Goal: Book appointment/travel/reservation

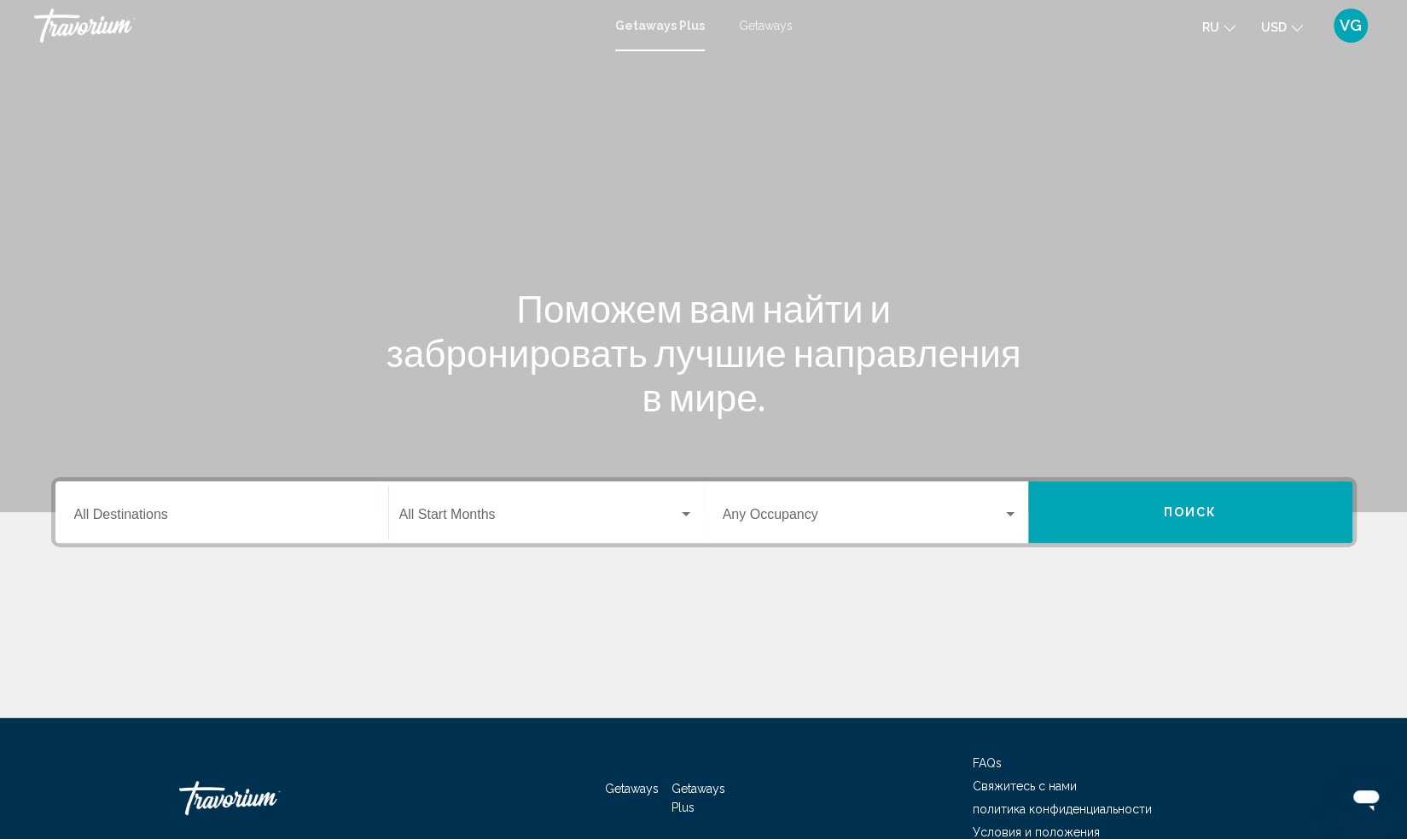
click at [1355, 26] on span "VG" at bounding box center [1351, 25] width 22 height 17
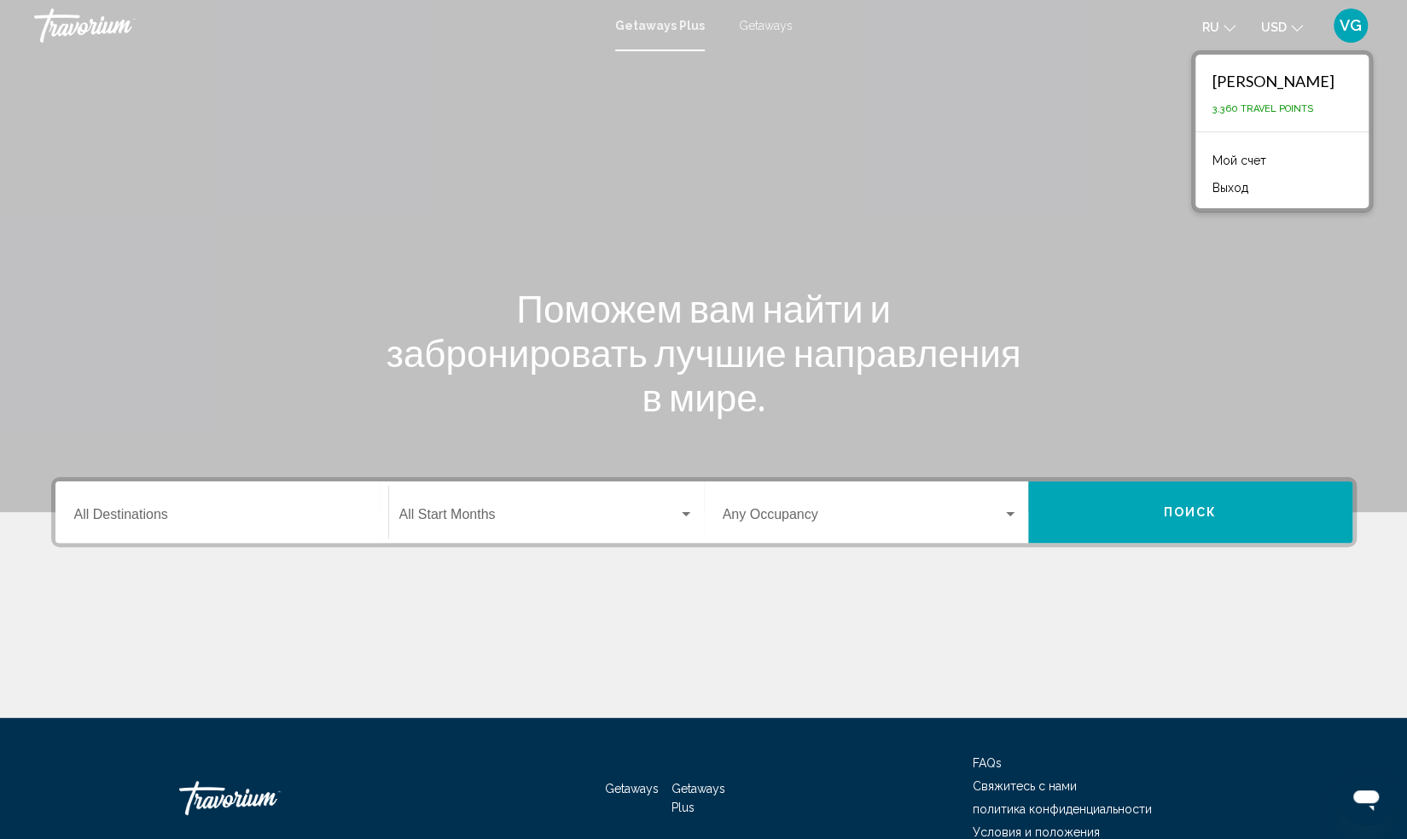
click at [776, 19] on span "Getaways" at bounding box center [766, 26] width 54 height 14
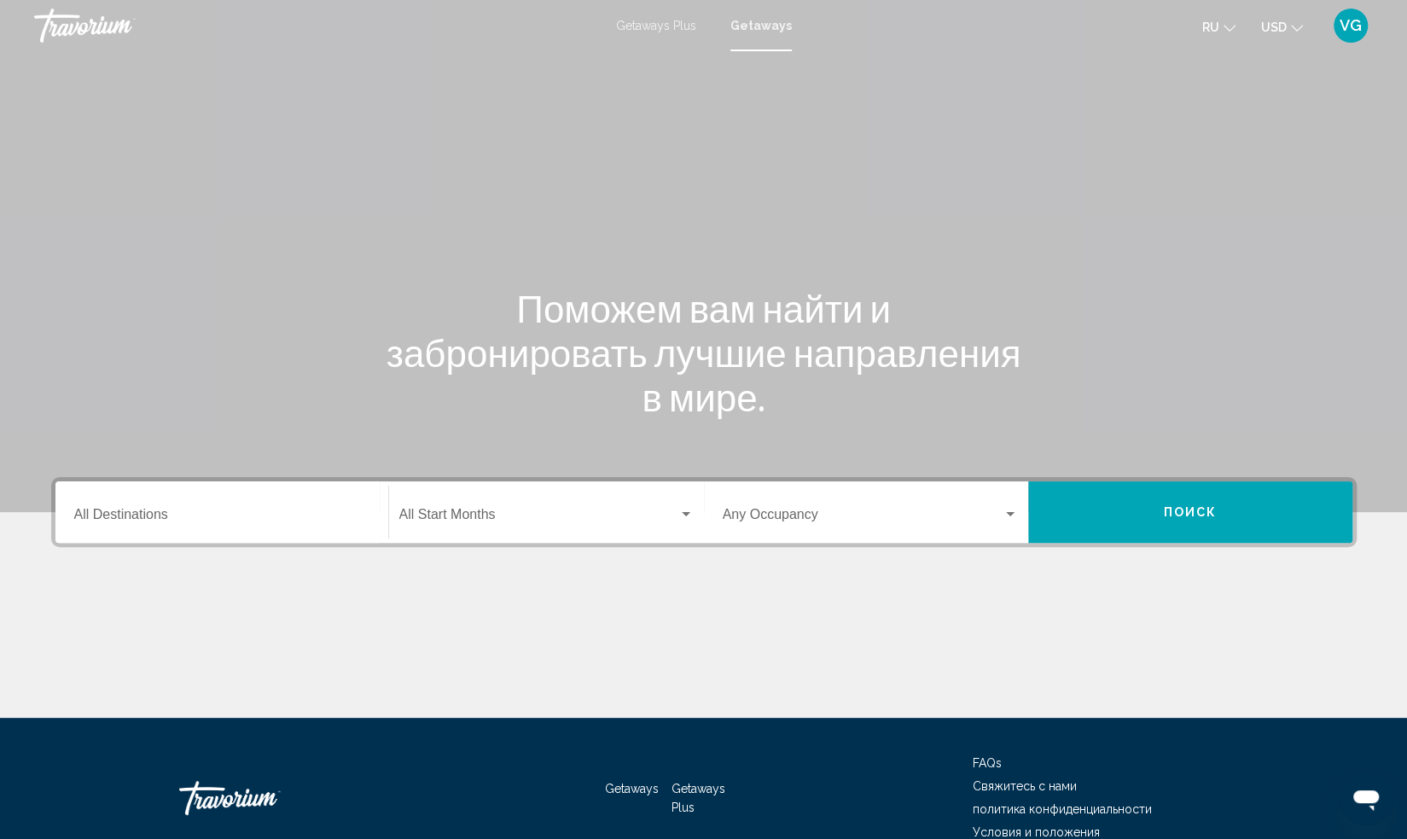
click at [128, 529] on div "Destination All Destinations" at bounding box center [221, 513] width 295 height 54
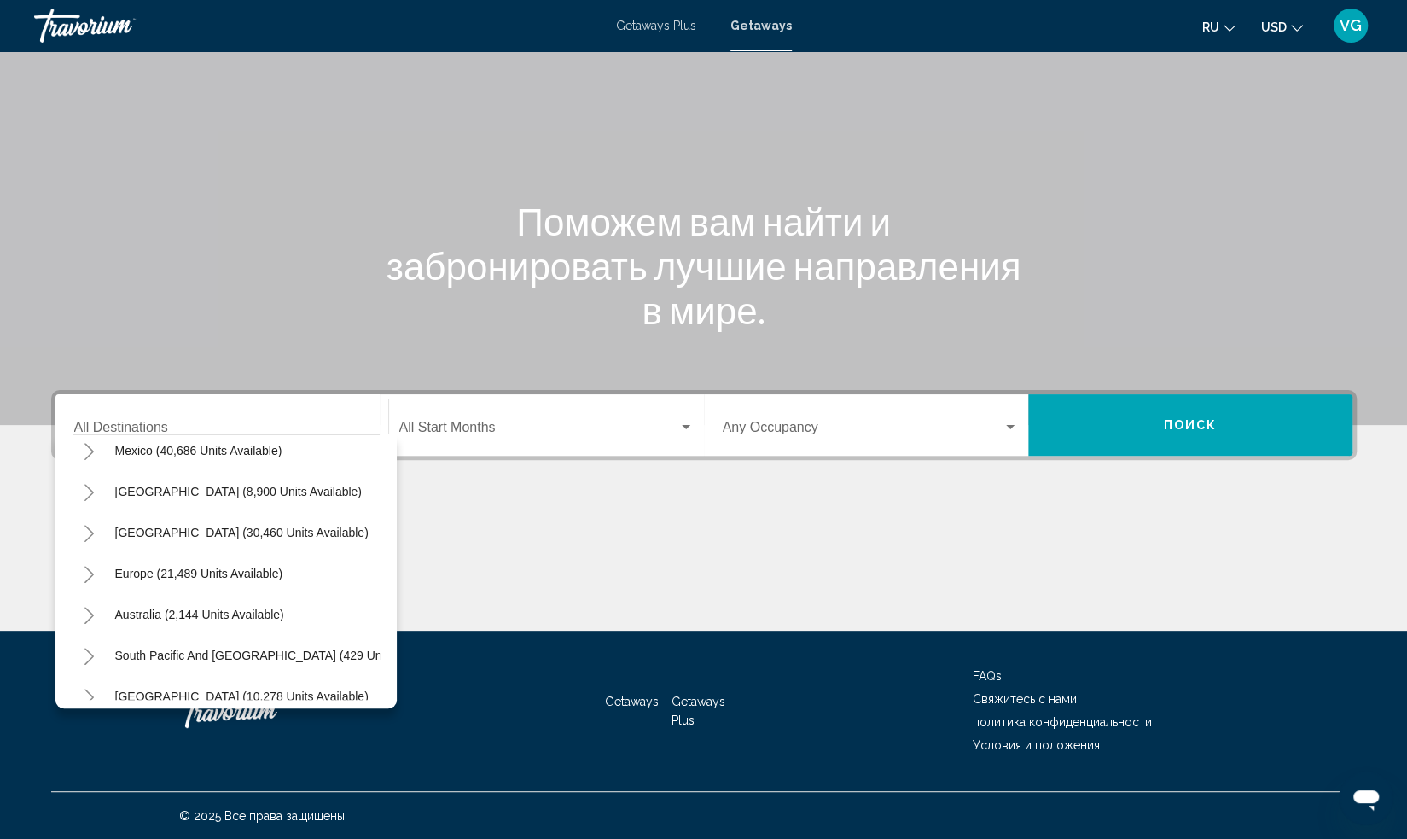
scroll to position [120, 0]
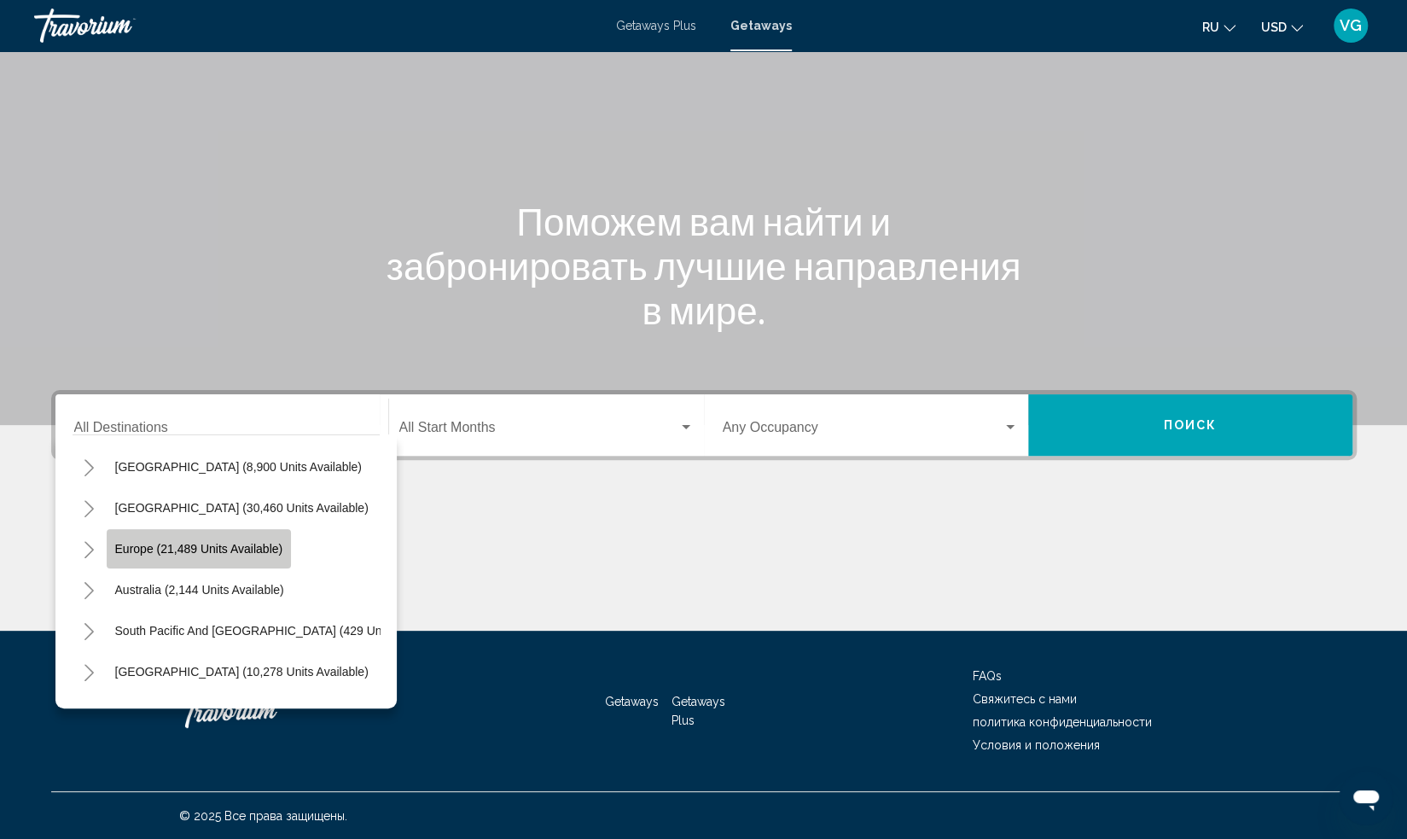
click at [191, 550] on span "Europe (21,489 units available)" at bounding box center [199, 549] width 168 height 14
type input "**********"
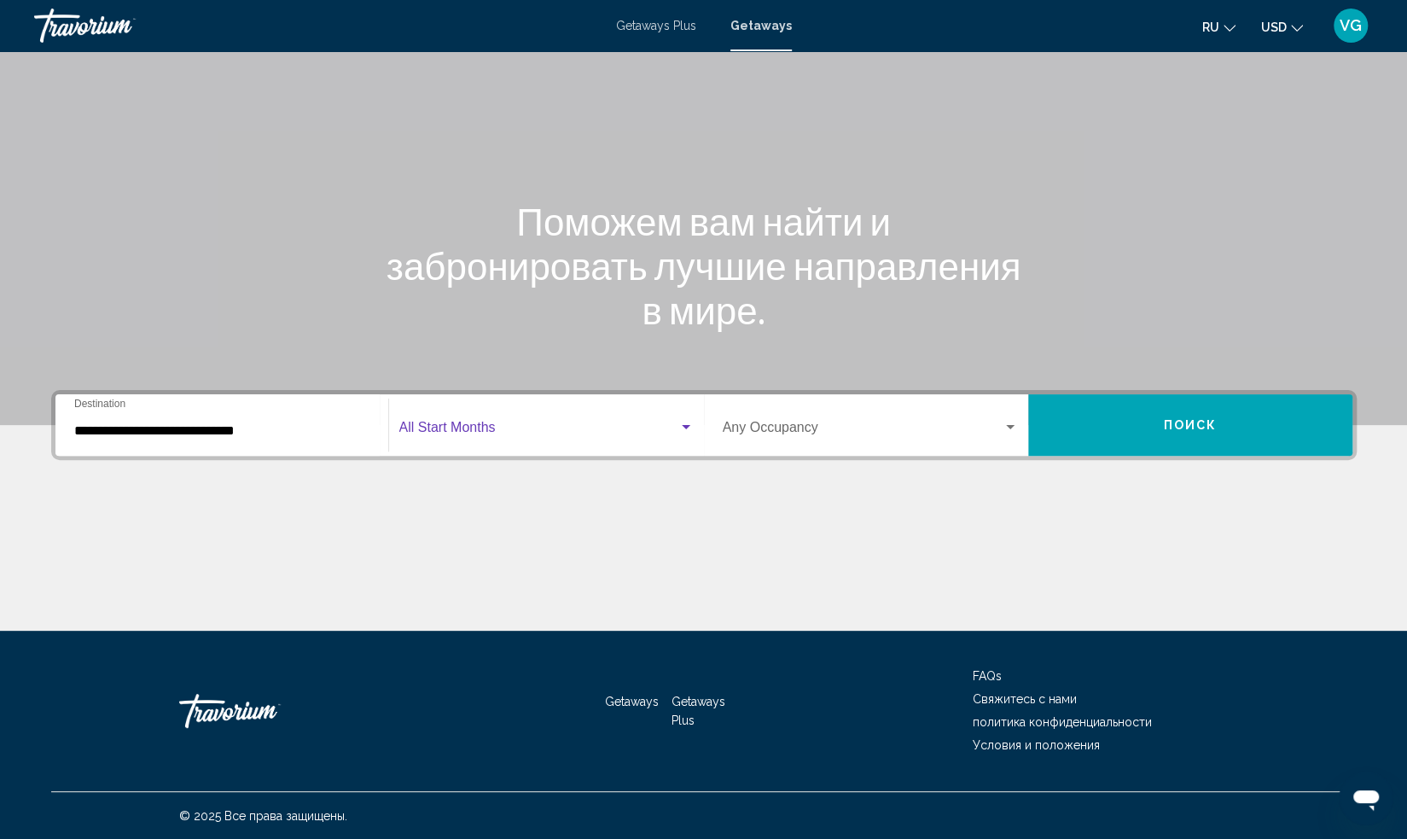
click at [509, 431] on span "Search widget" at bounding box center [538, 430] width 279 height 15
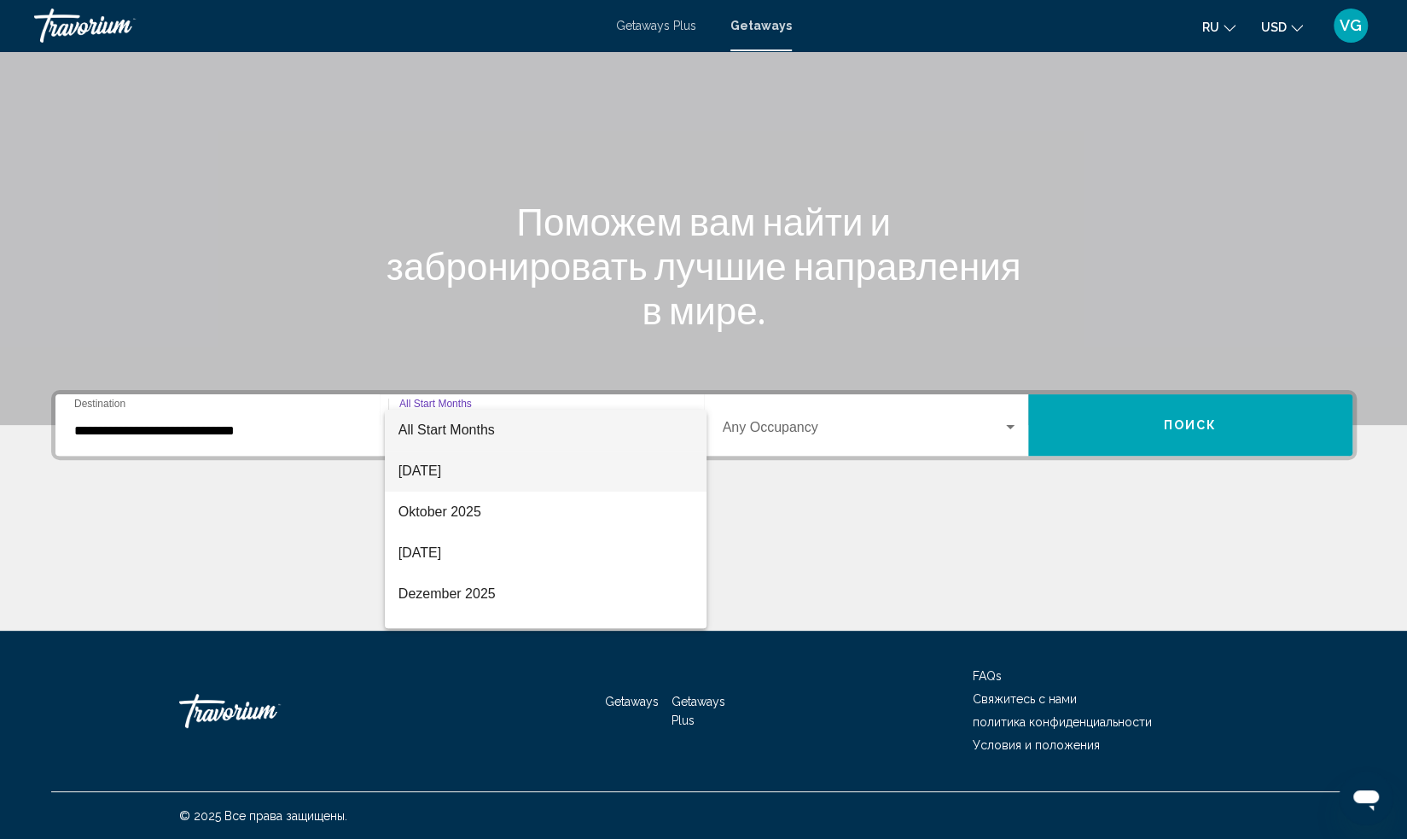
click at [451, 477] on span "[DATE]" at bounding box center [546, 471] width 295 height 41
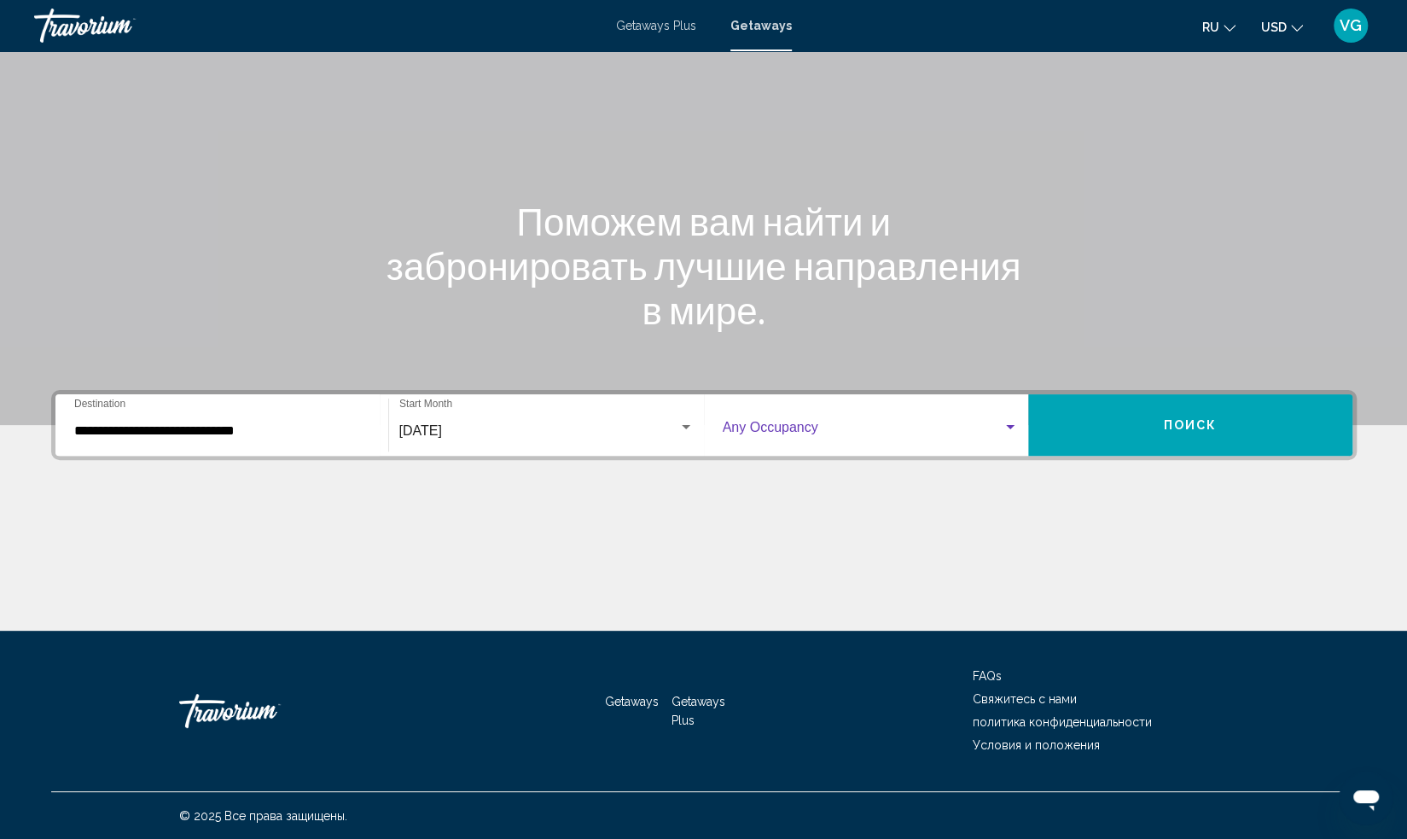
click at [848, 426] on span "Search widget" at bounding box center [863, 430] width 280 height 15
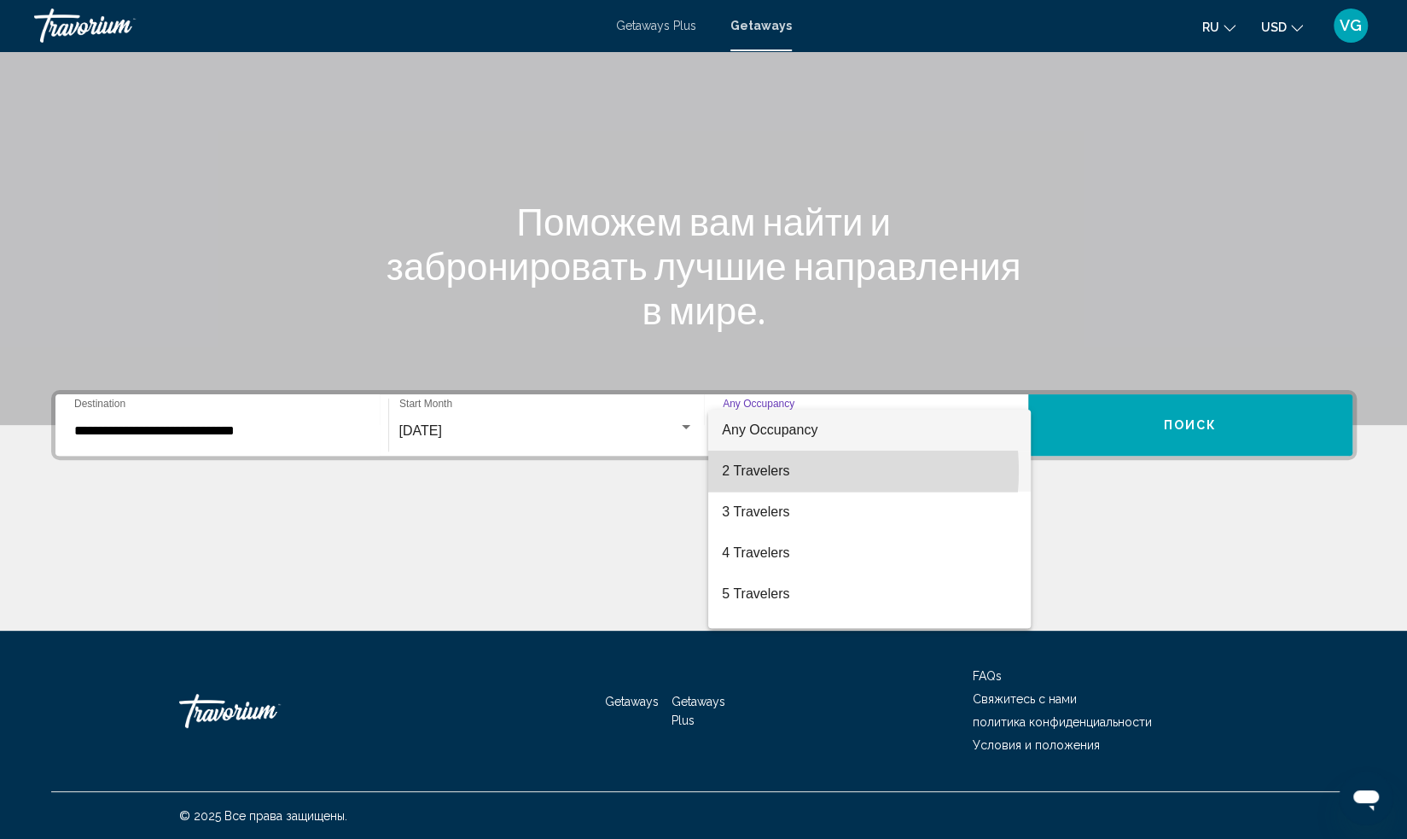
click at [785, 471] on span "2 Travelers" at bounding box center [869, 471] width 295 height 41
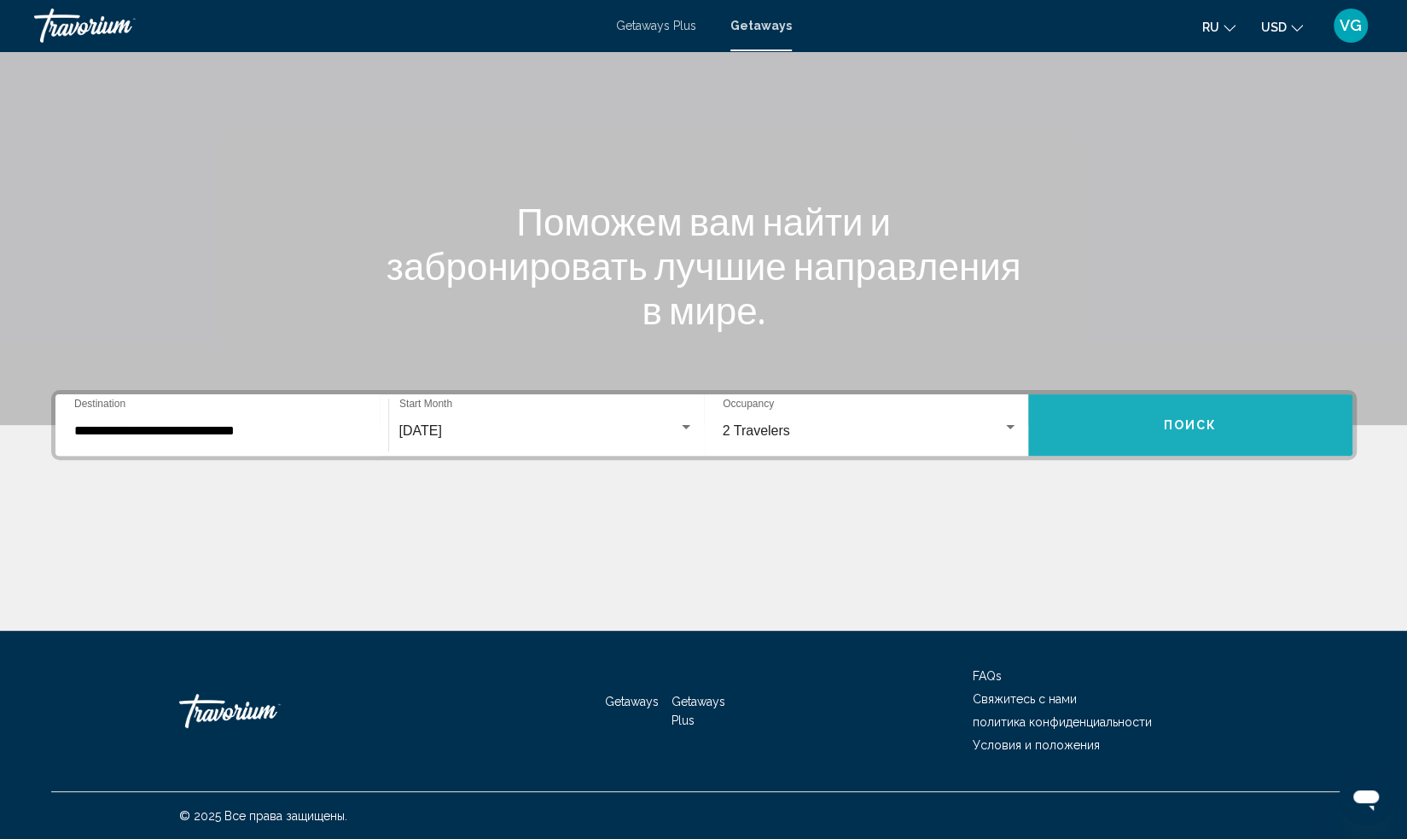
click at [1181, 428] on span "Поиск" at bounding box center [1190, 426] width 54 height 14
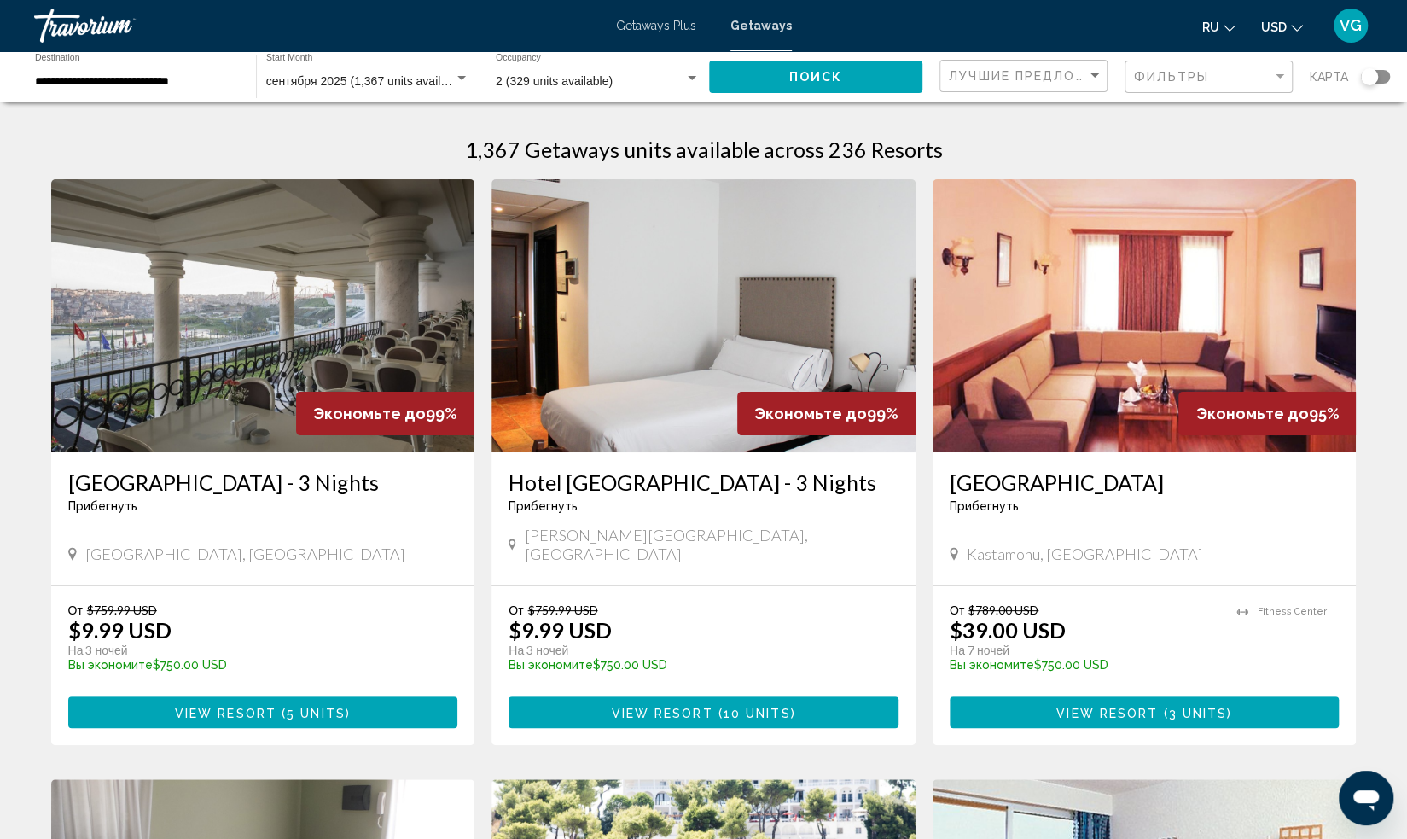
click at [1362, 77] on div "Search widget" at bounding box center [1369, 76] width 17 height 17
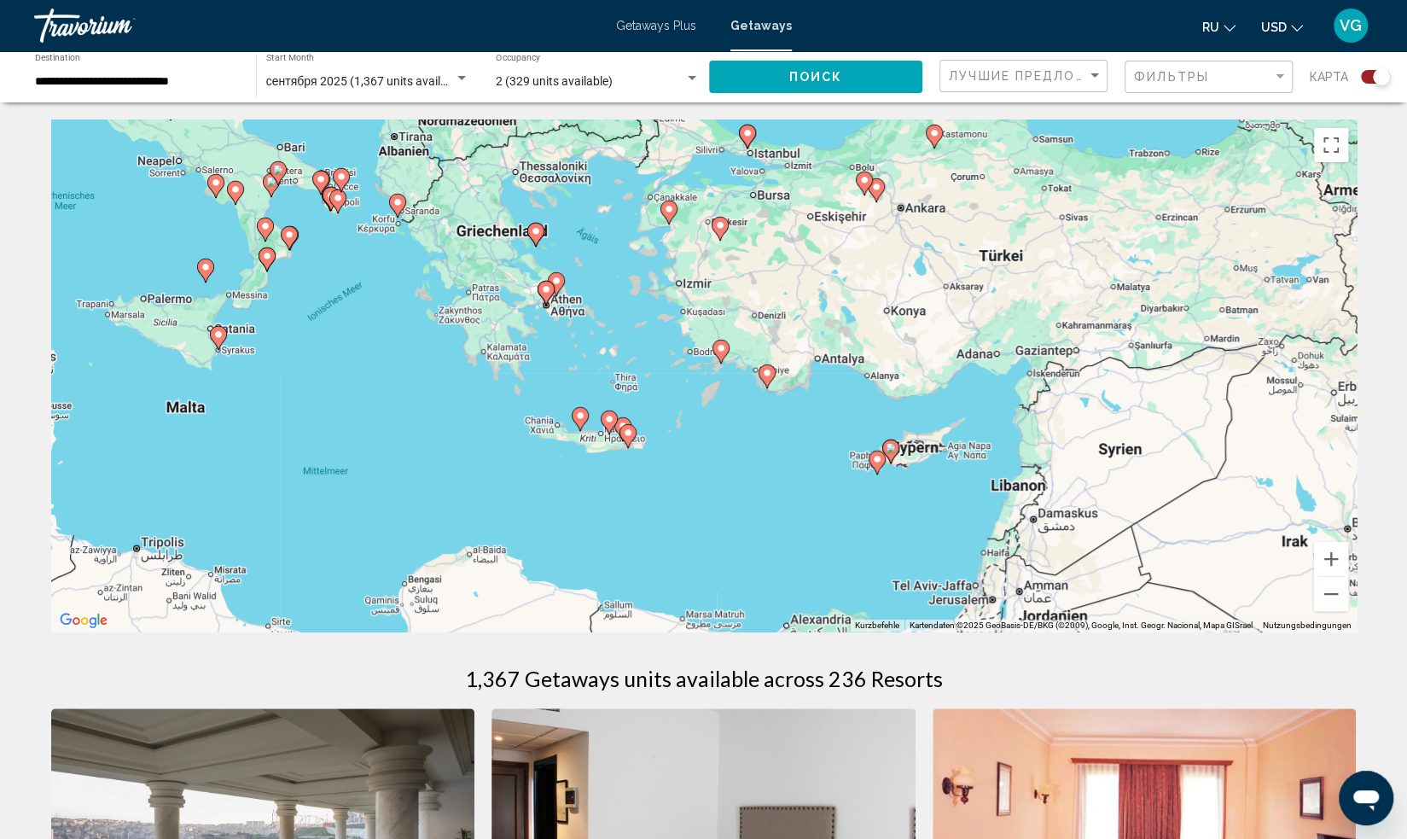
click at [880, 472] on gmp-advanced-marker "Main content" at bounding box center [877, 463] width 17 height 26
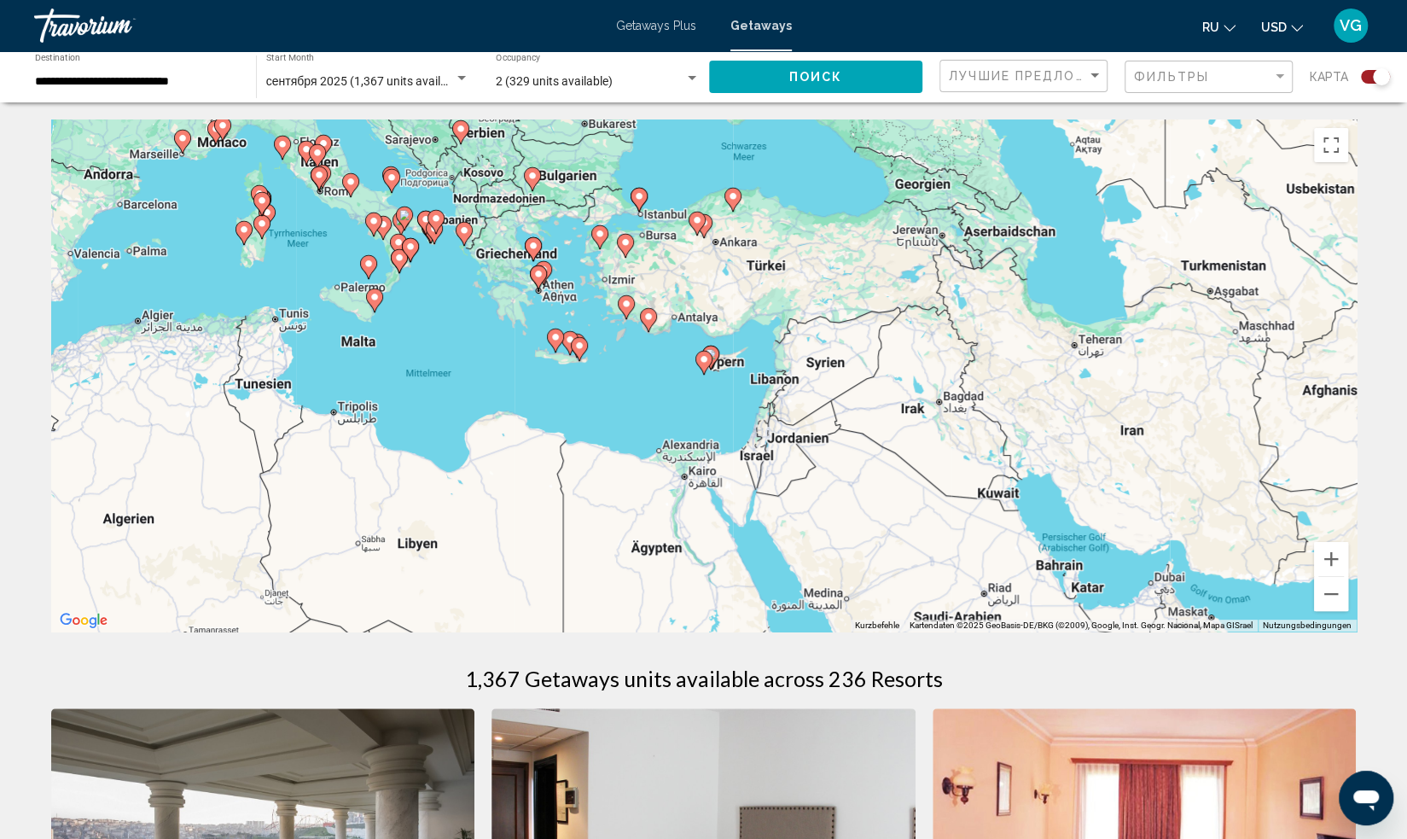
click at [702, 359] on image "Main content" at bounding box center [704, 359] width 10 height 10
type input "**********"
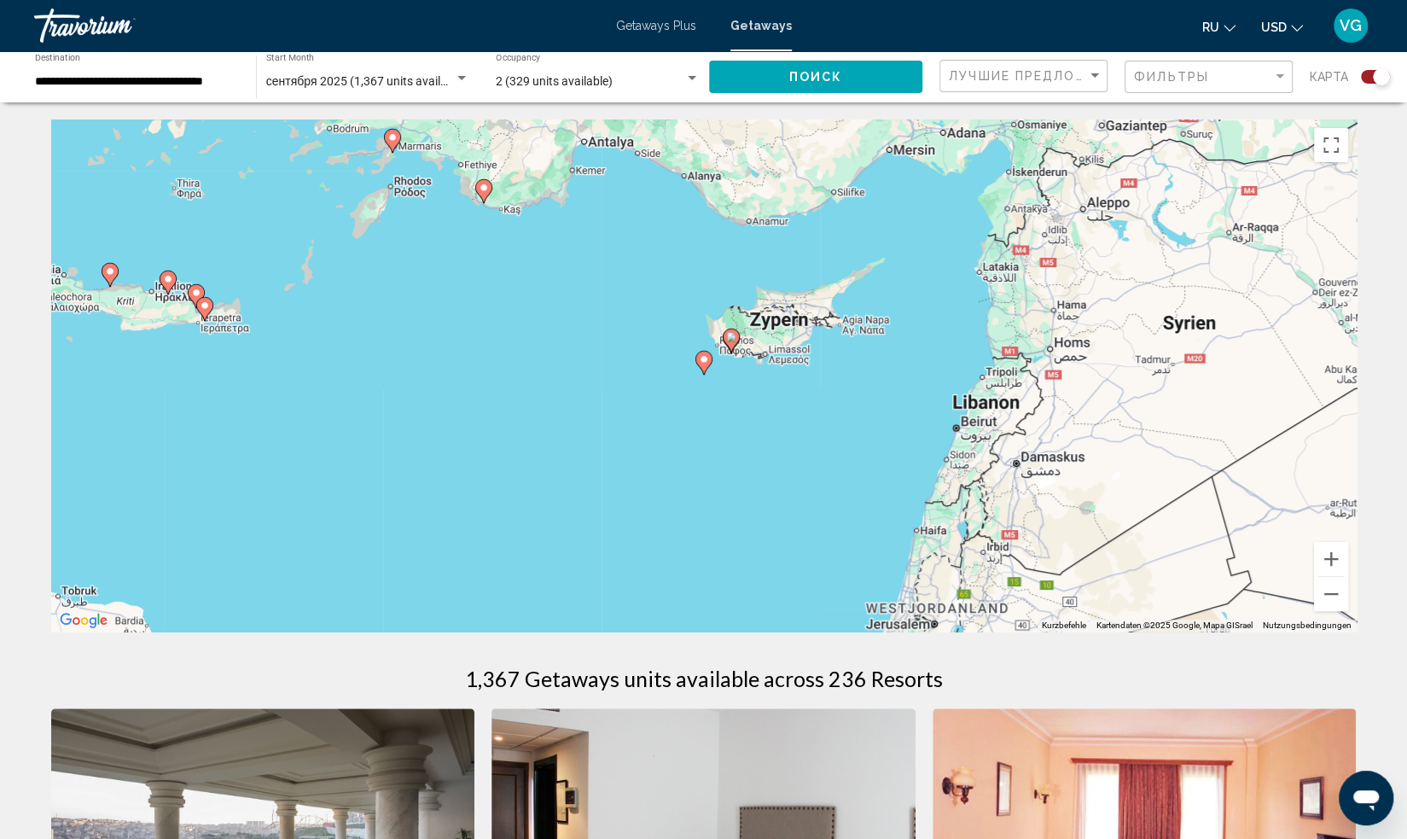
click at [733, 338] on image "Main content" at bounding box center [731, 337] width 10 height 10
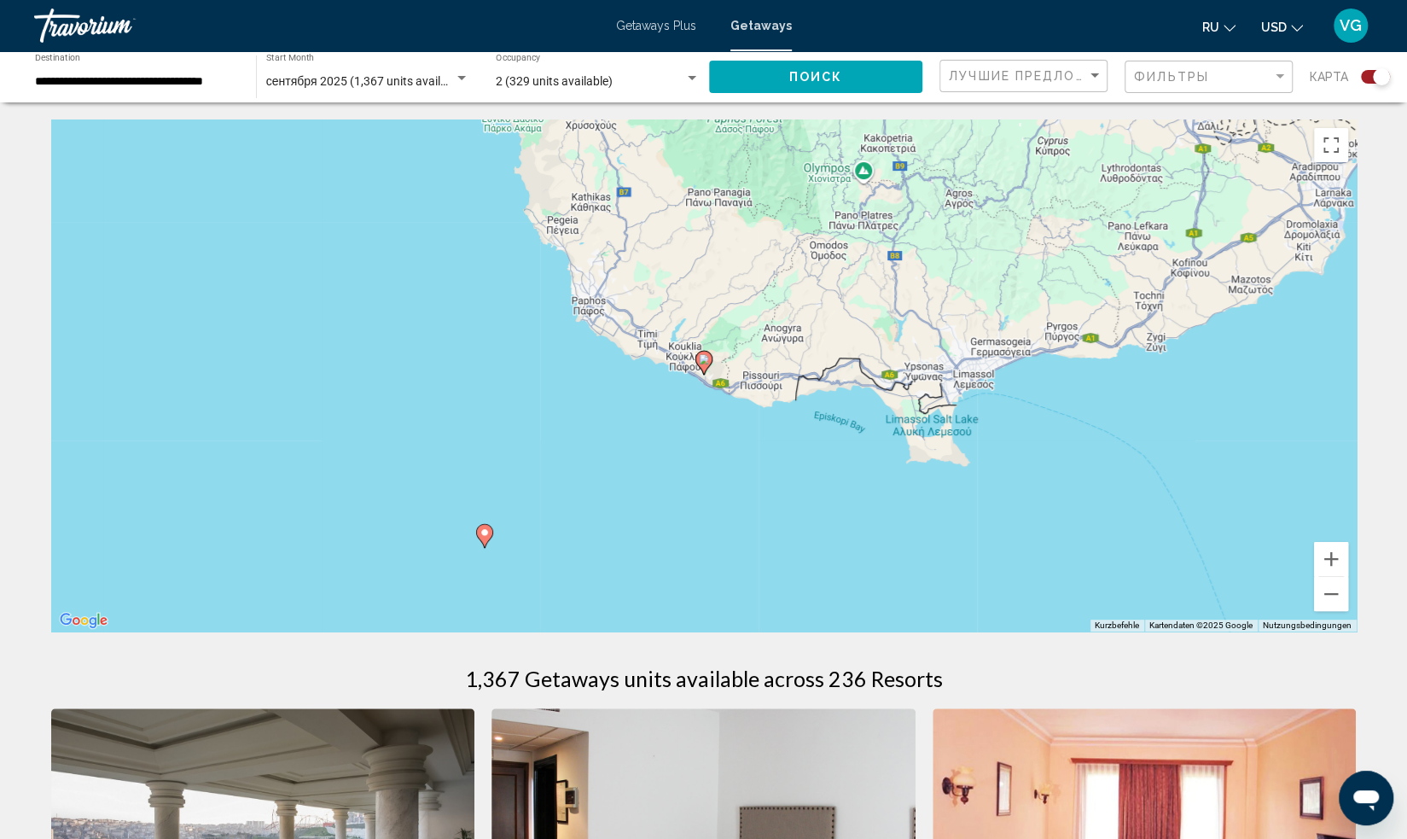
click at [701, 363] on image "Main content" at bounding box center [704, 359] width 10 height 10
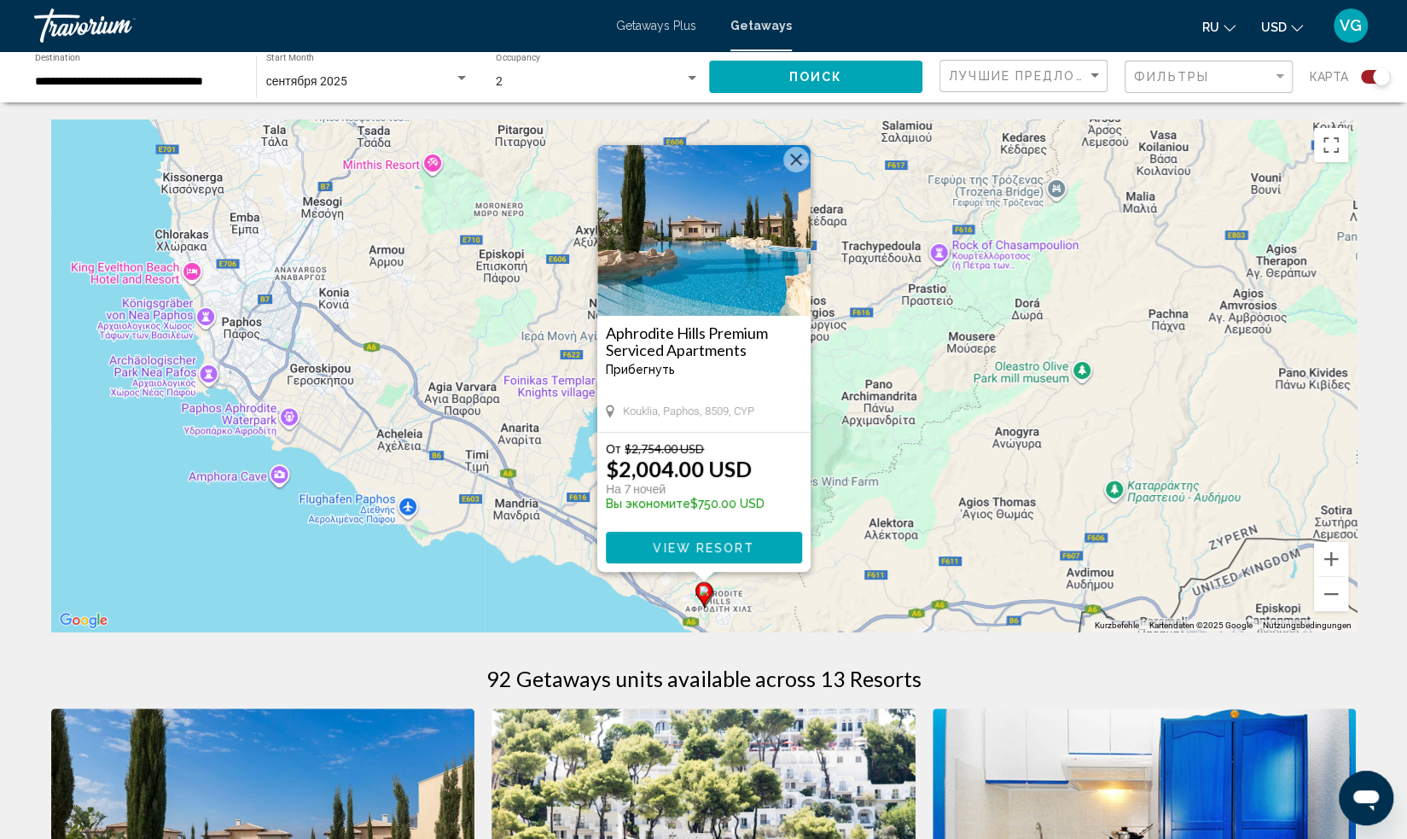
click at [793, 160] on button "Schließen" at bounding box center [796, 160] width 26 height 26
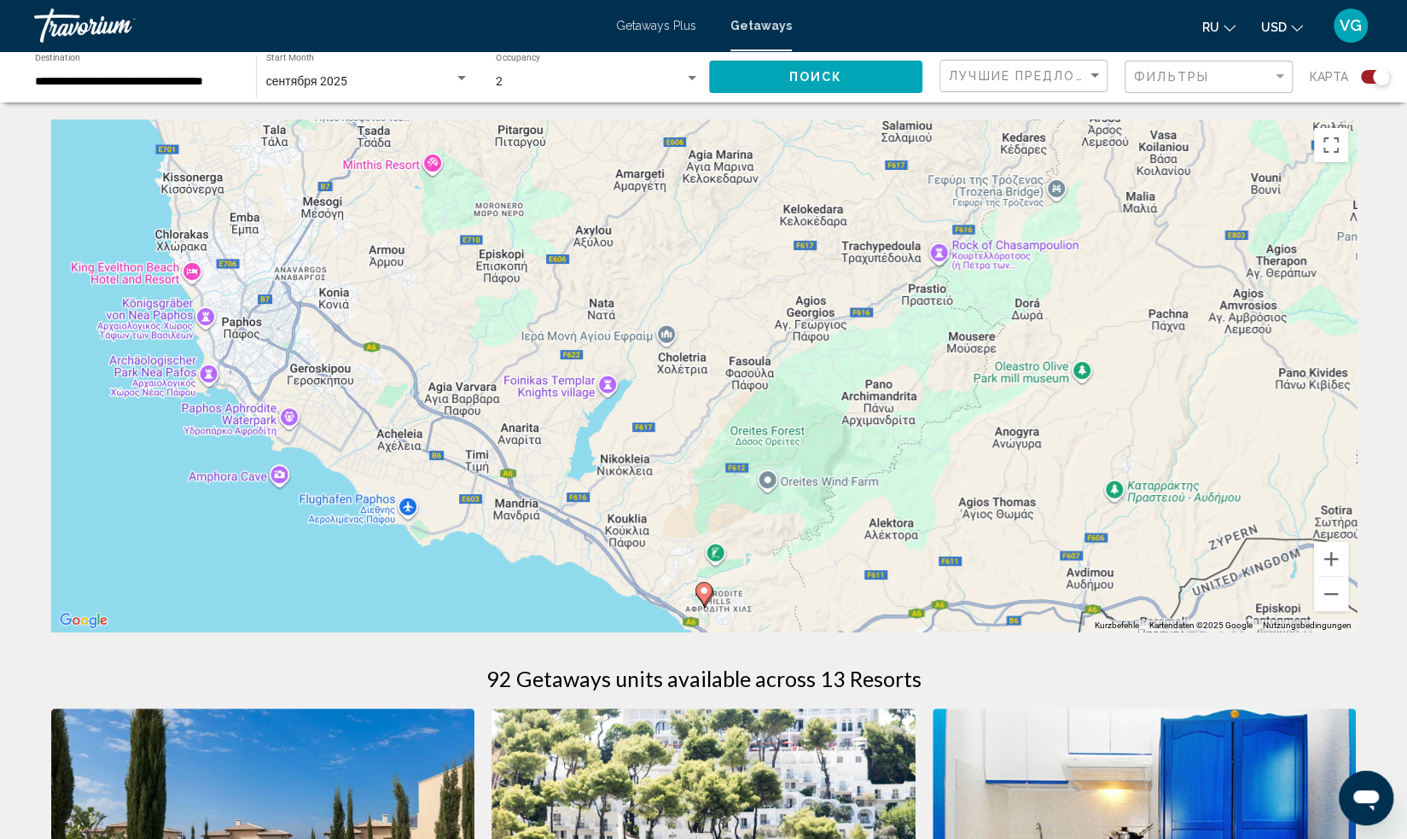
click at [701, 591] on image "Main content" at bounding box center [704, 590] width 10 height 10
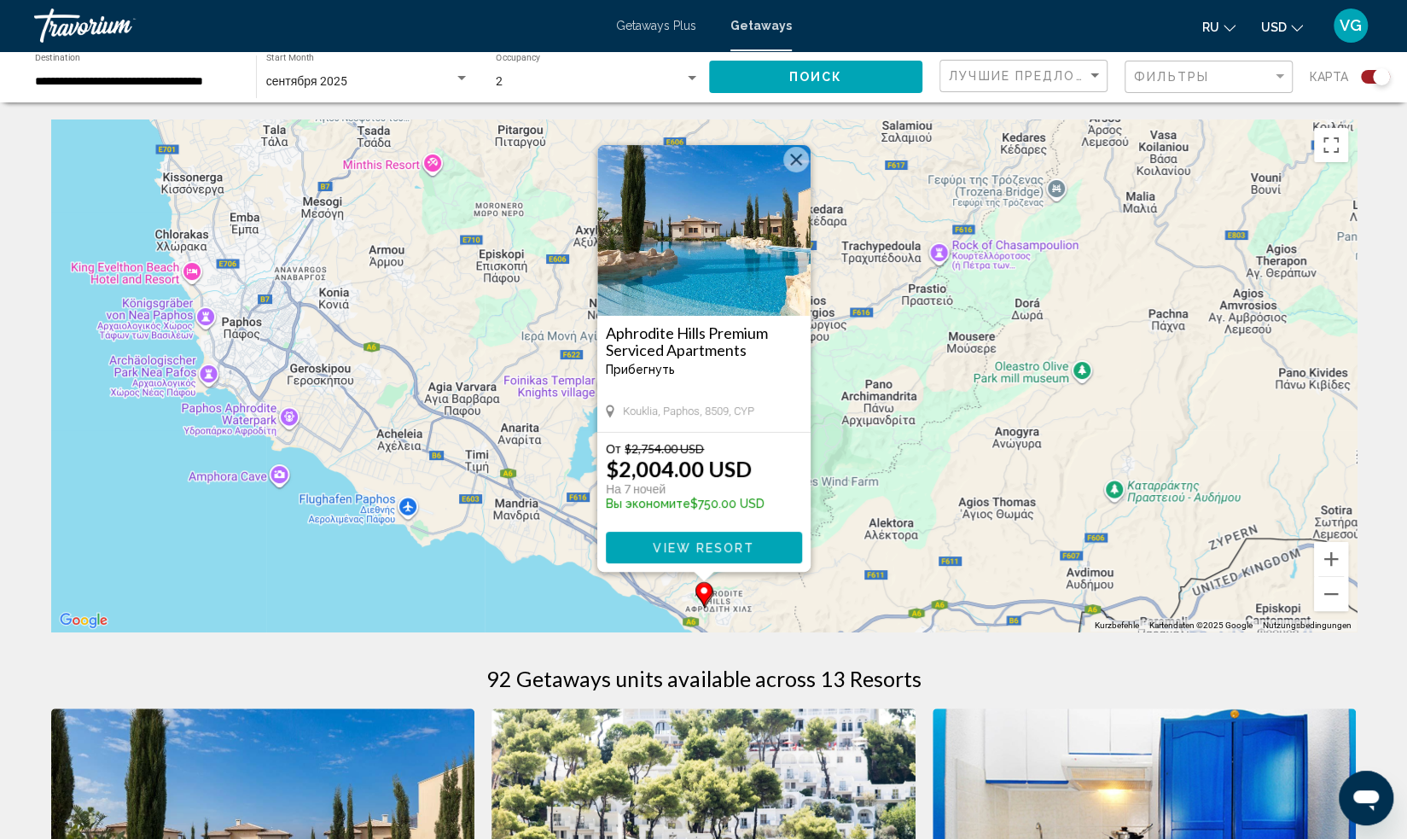
click at [793, 159] on button "Schließen" at bounding box center [796, 160] width 26 height 26
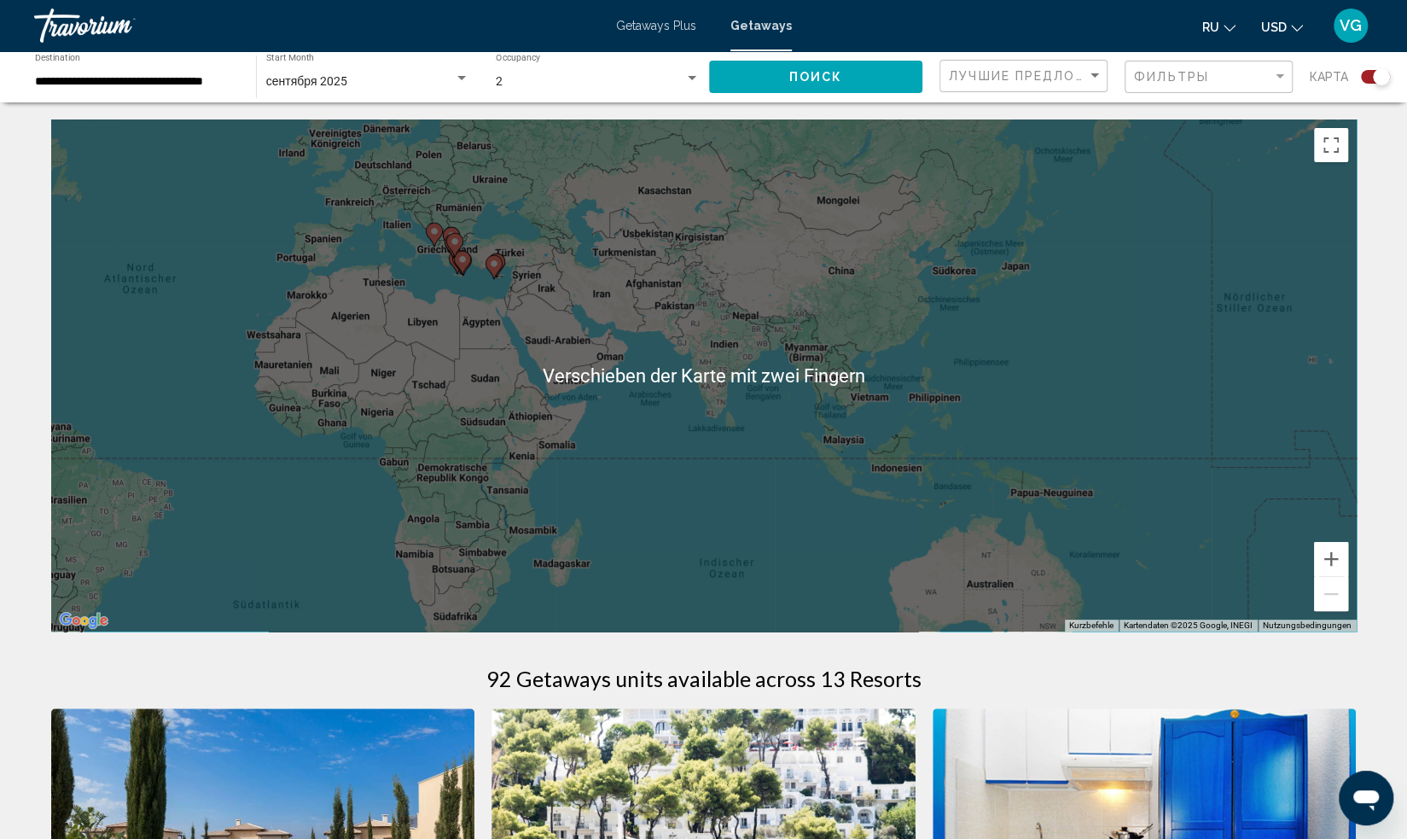
click at [536, 335] on div "Um den Modus zum Ziehen mit der Tastatur zu aktivieren, drückst du Alt + Eingab…" at bounding box center [704, 375] width 1306 height 512
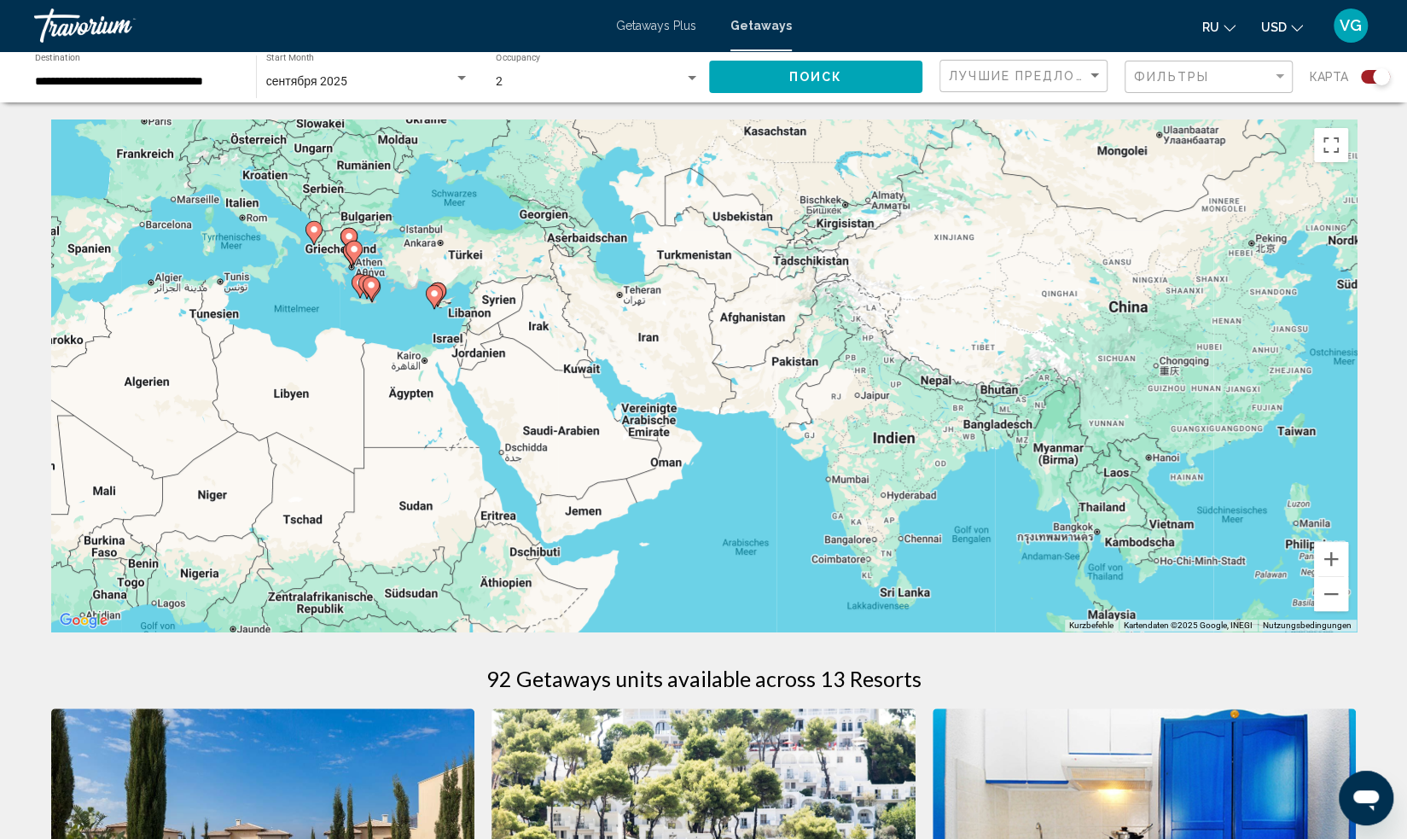
click at [428, 294] on icon "Main content" at bounding box center [433, 297] width 15 height 22
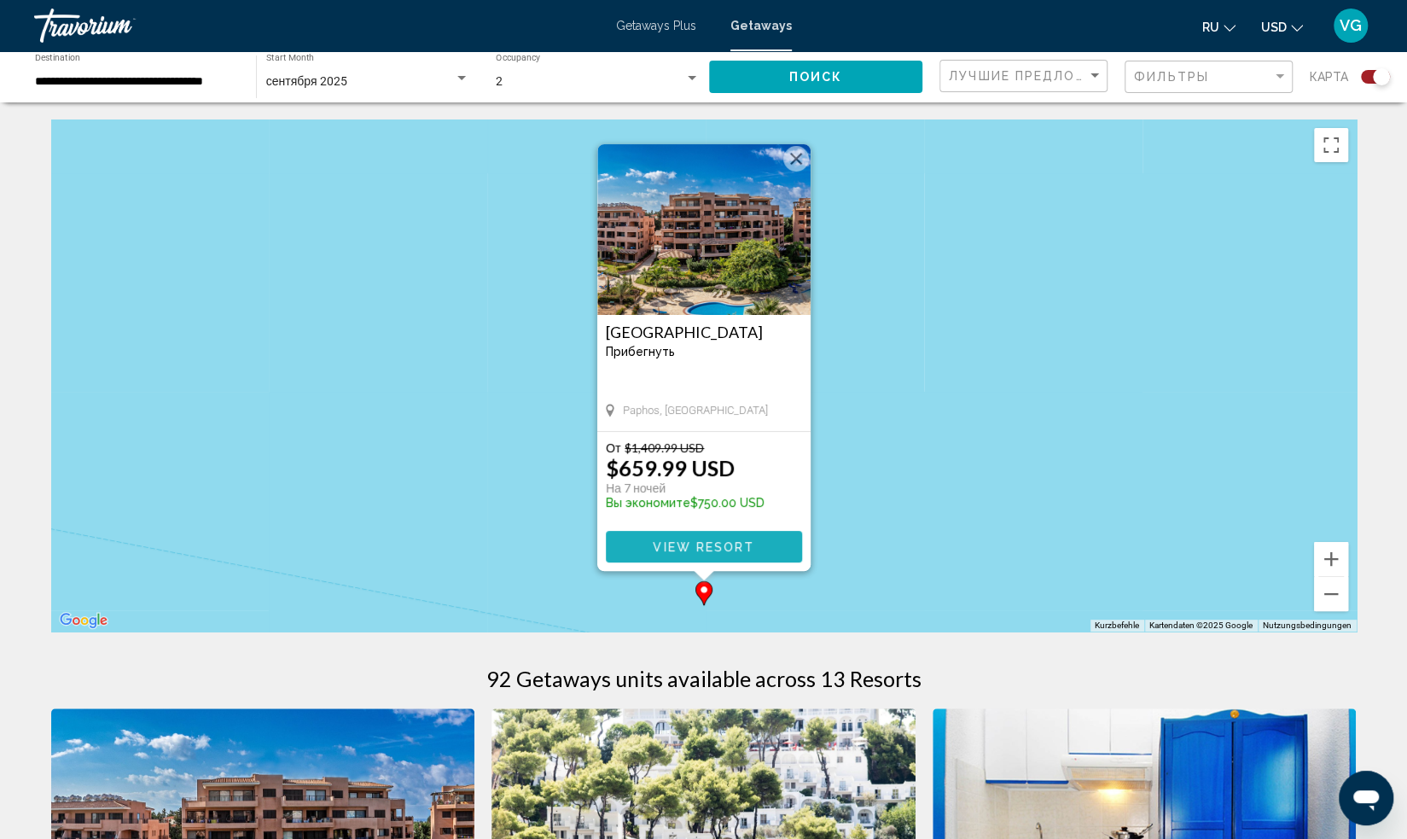
click at [711, 556] on button "View Resort" at bounding box center [704, 547] width 196 height 32
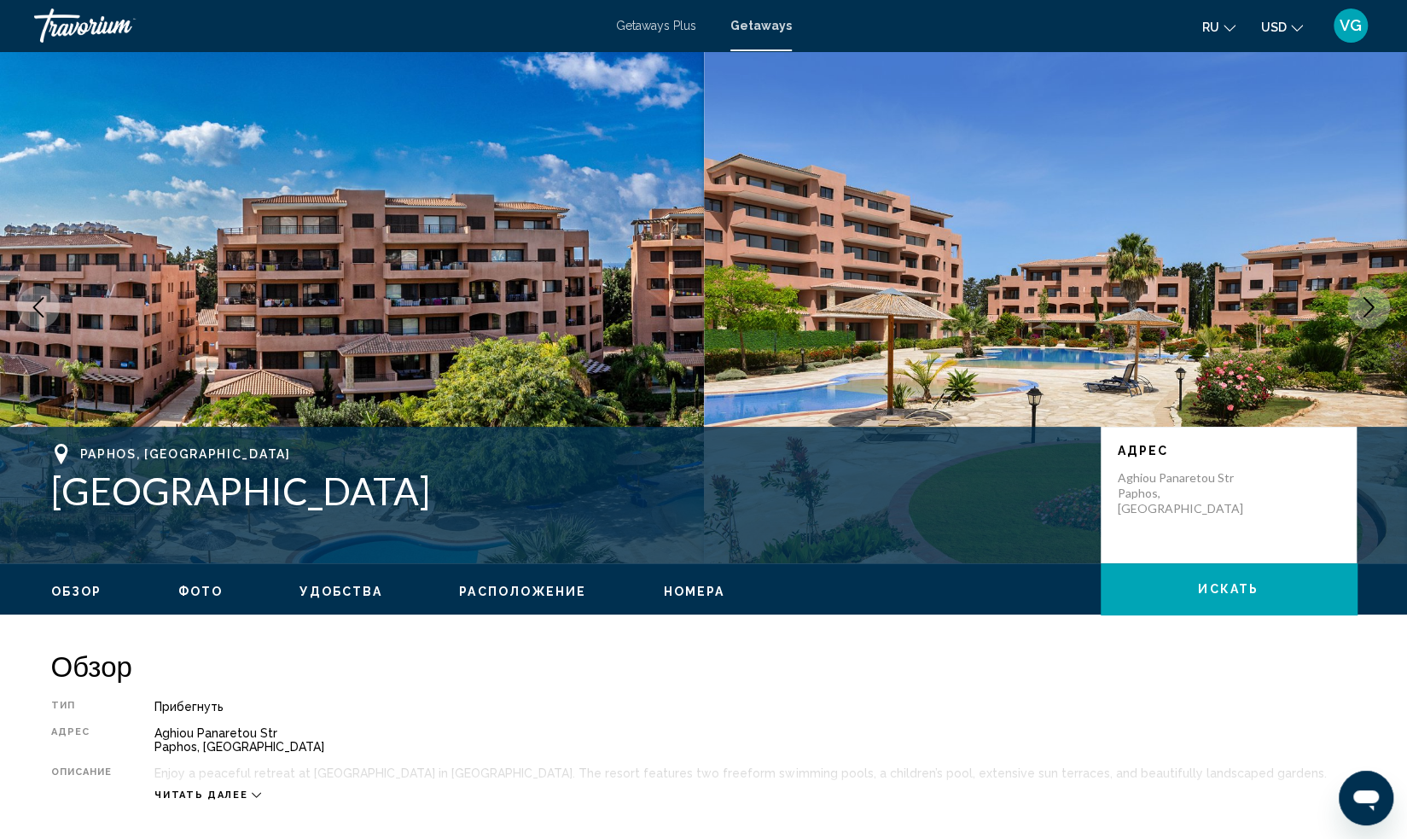
scroll to position [15, 0]
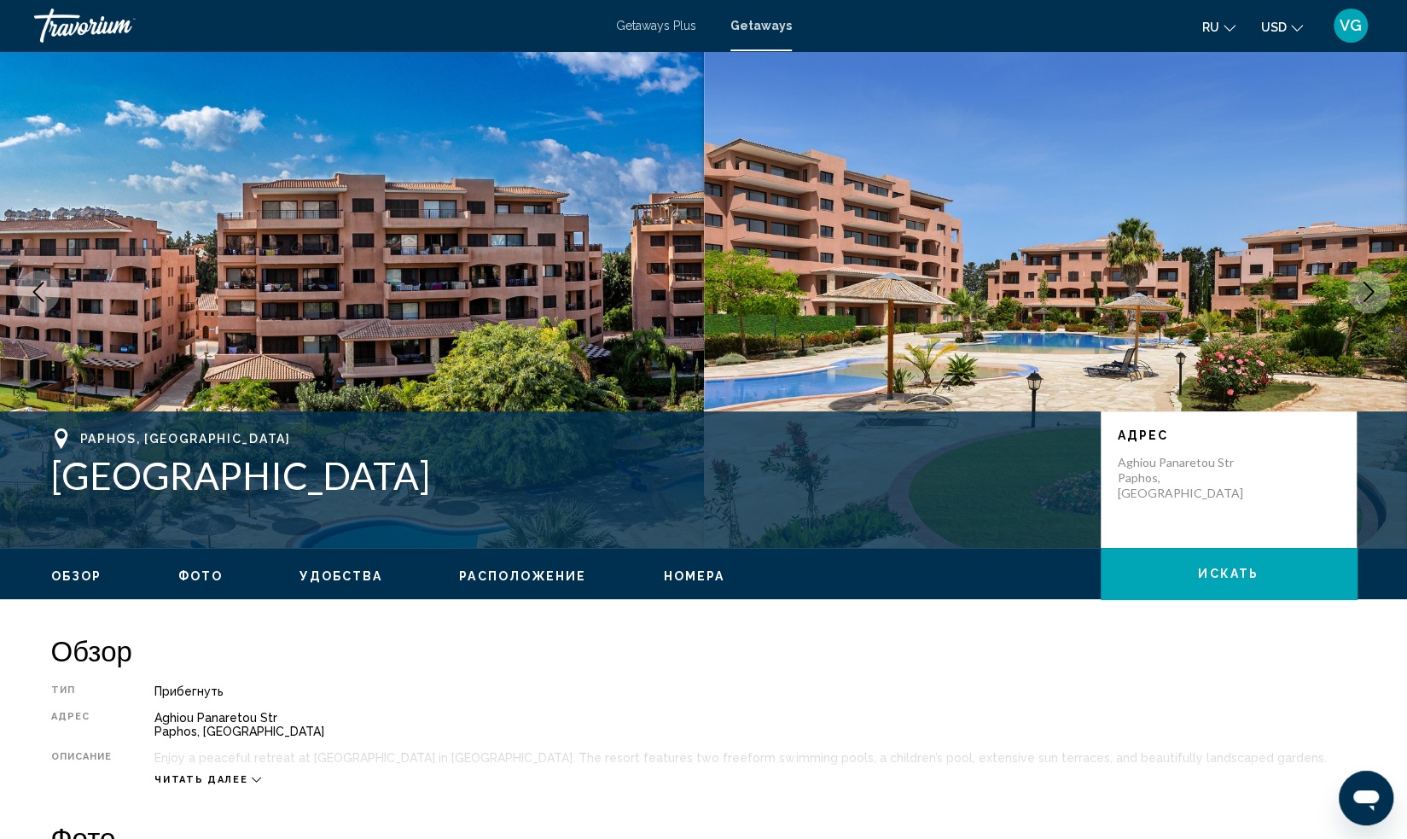
click at [654, 20] on span "Getaways Plus" at bounding box center [656, 26] width 80 height 14
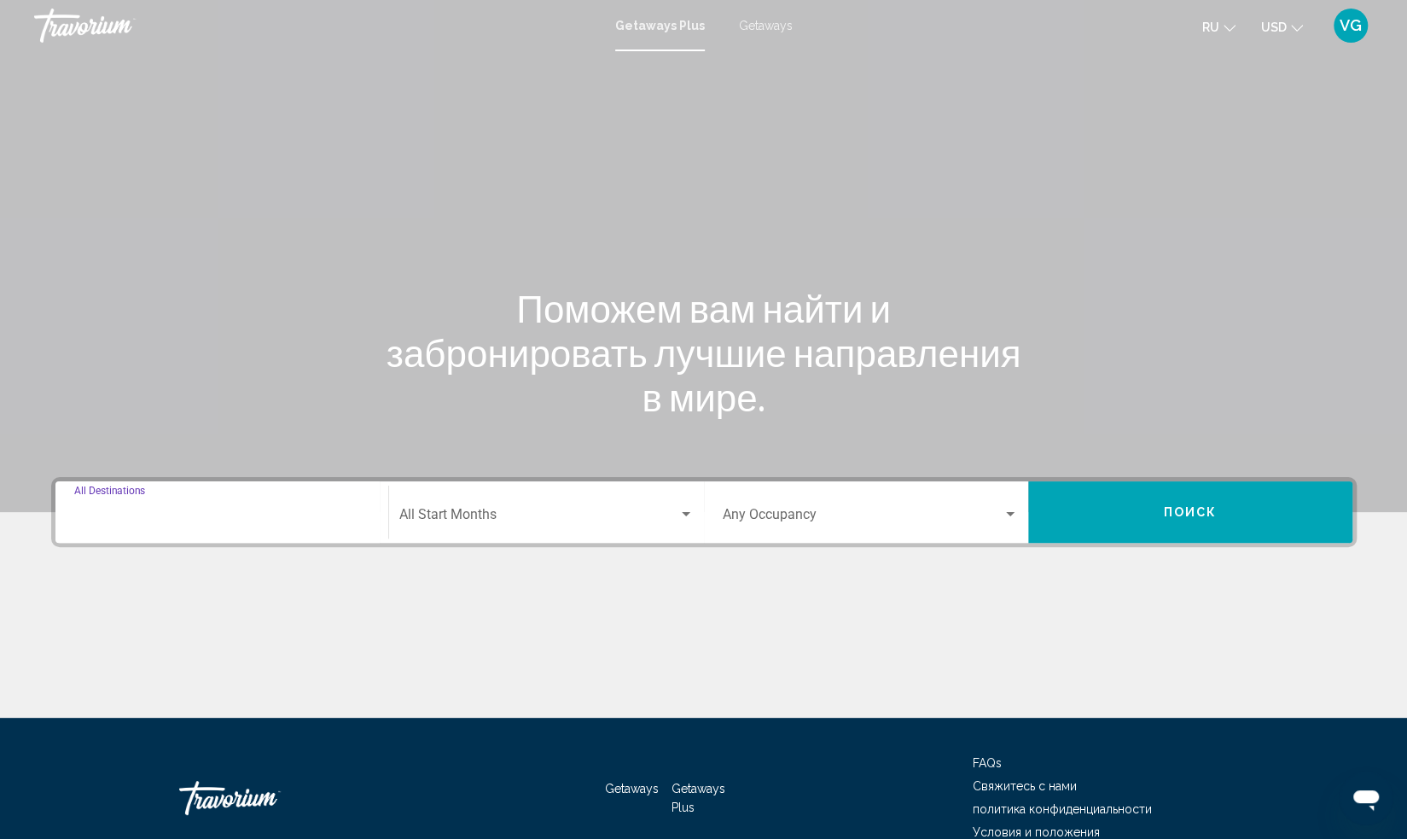
click at [143, 510] on input "Destination All Destinations" at bounding box center [221, 517] width 295 height 15
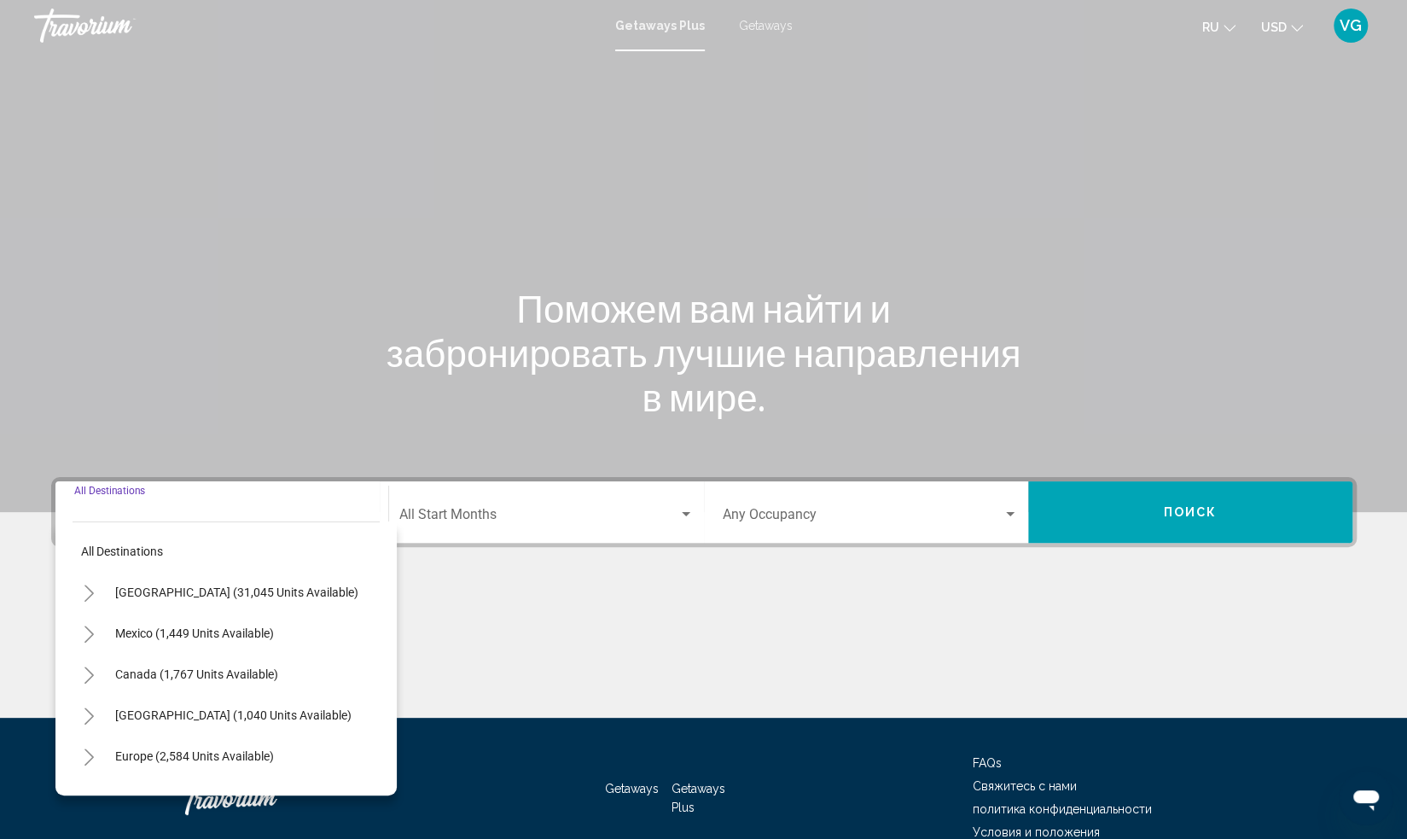
scroll to position [87, 0]
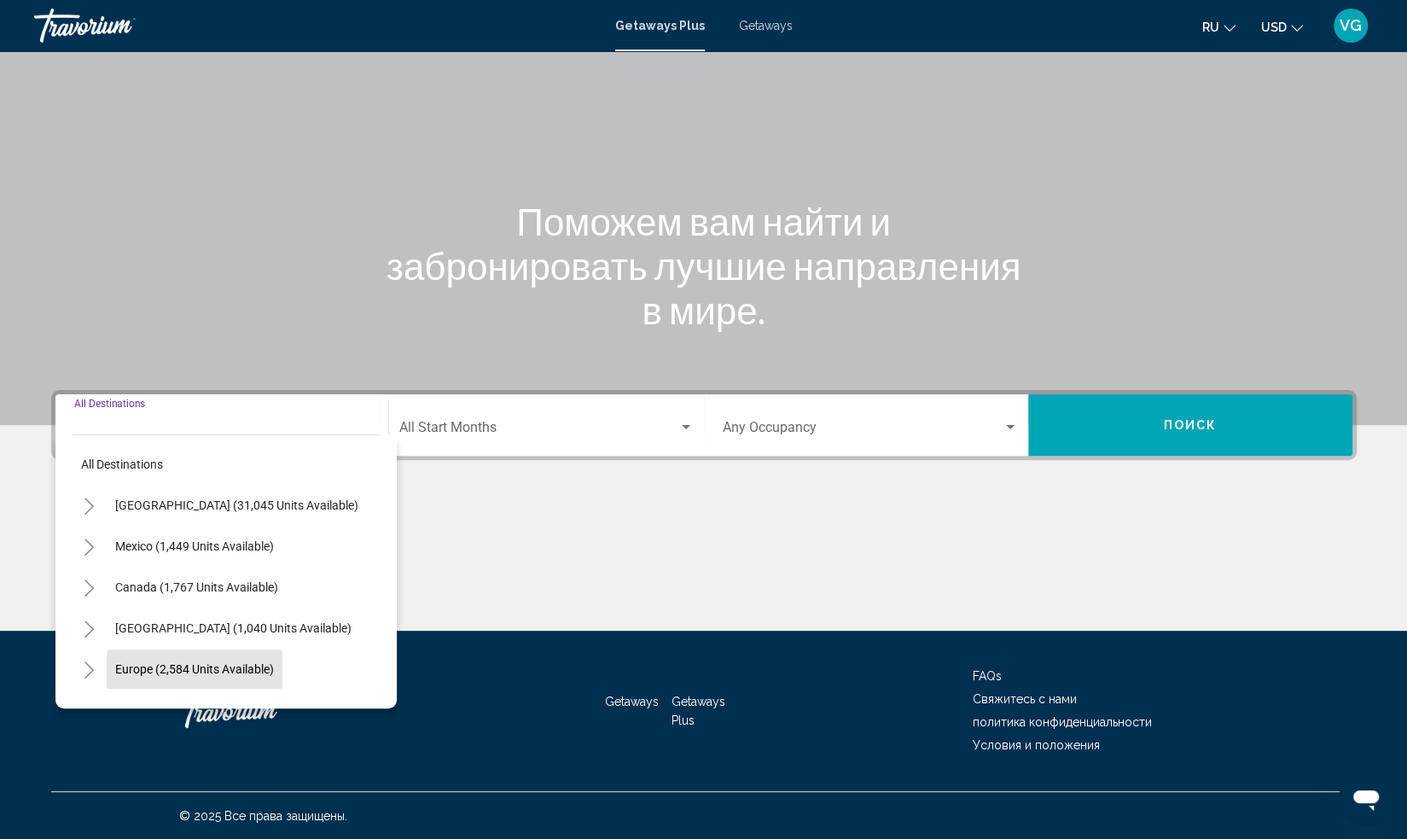
click at [196, 672] on span "Europe (2,584 units available)" at bounding box center [194, 669] width 159 height 14
type input "**********"
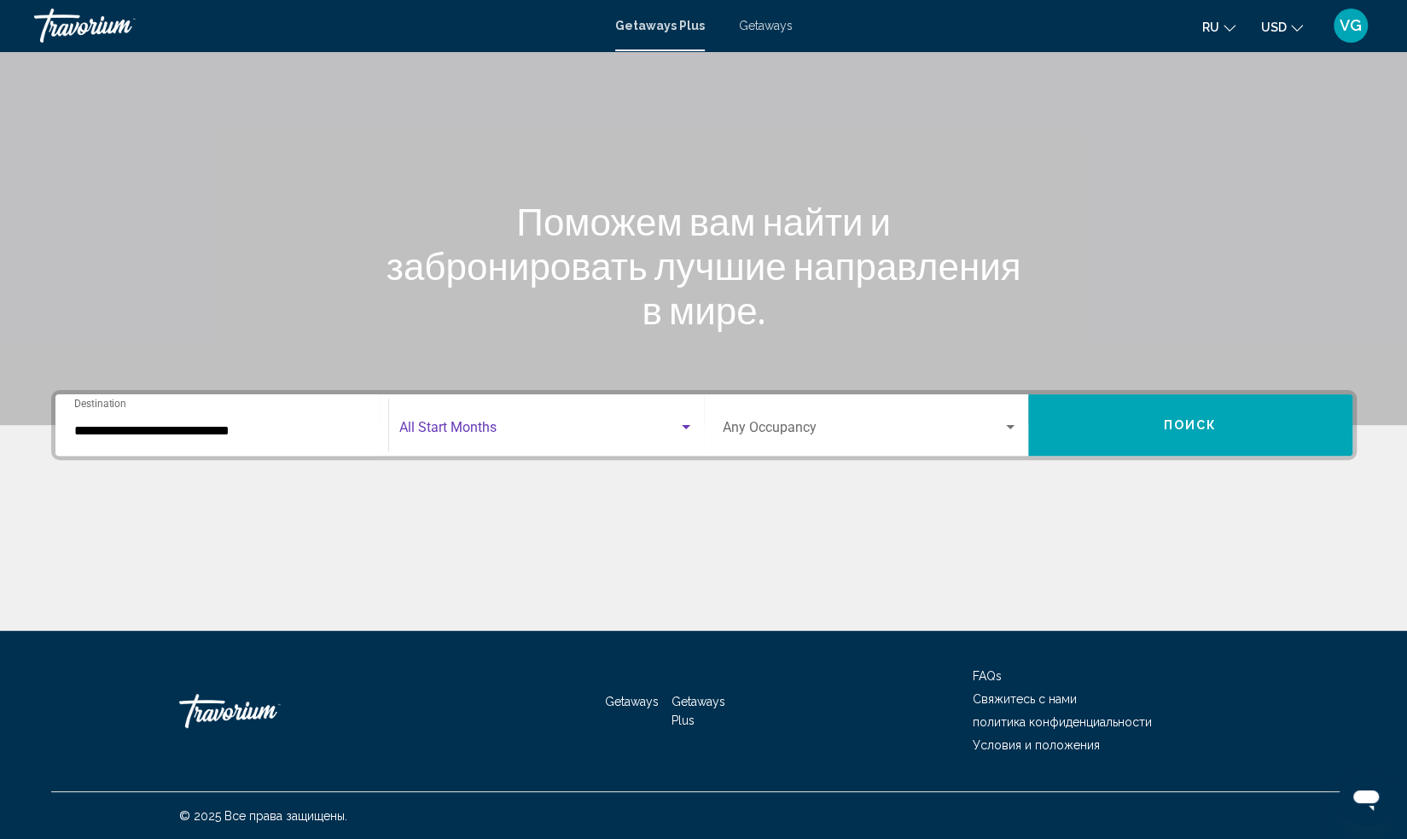
click at [478, 431] on span "Search widget" at bounding box center [538, 430] width 279 height 15
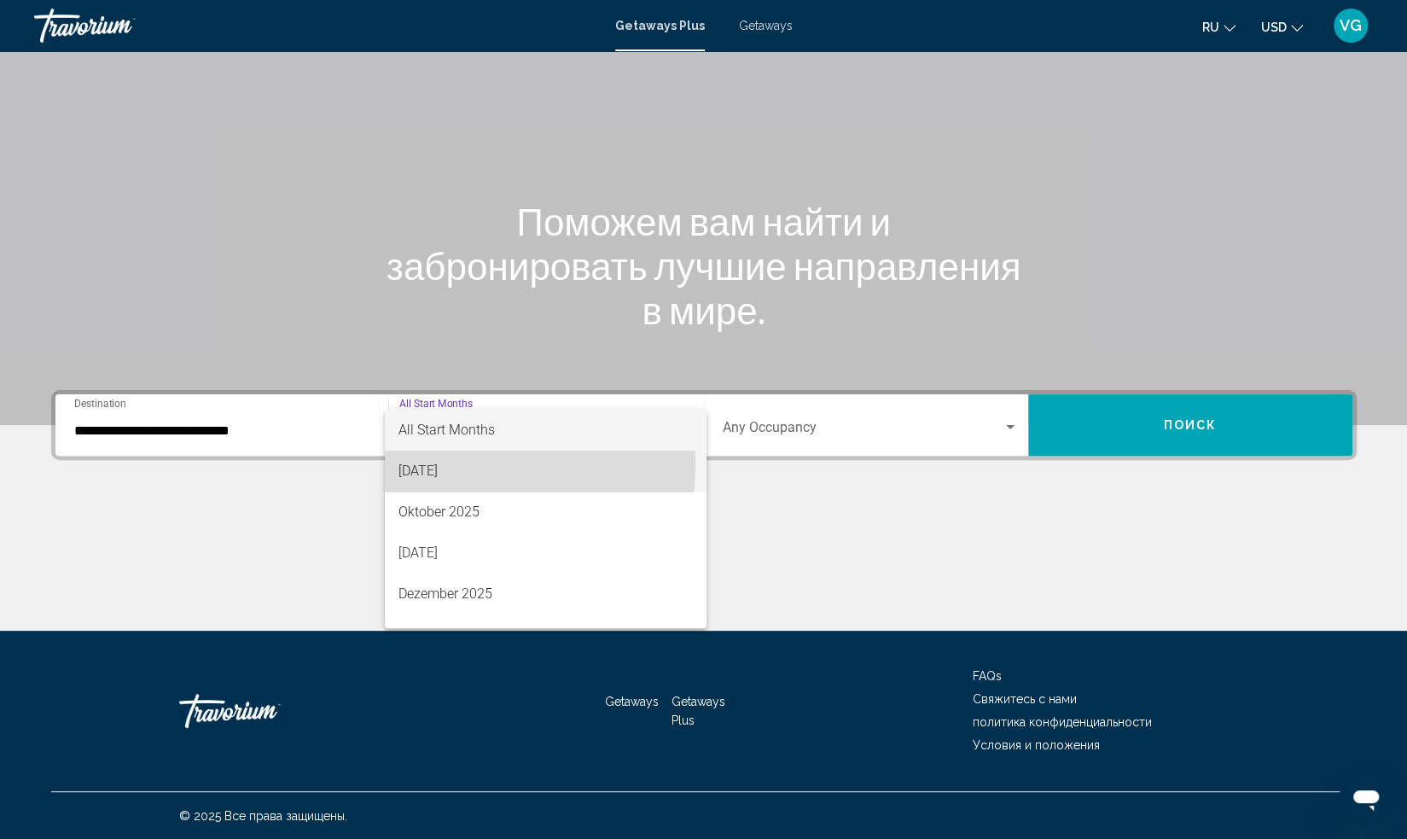
click at [441, 463] on span "[DATE]" at bounding box center [546, 471] width 295 height 41
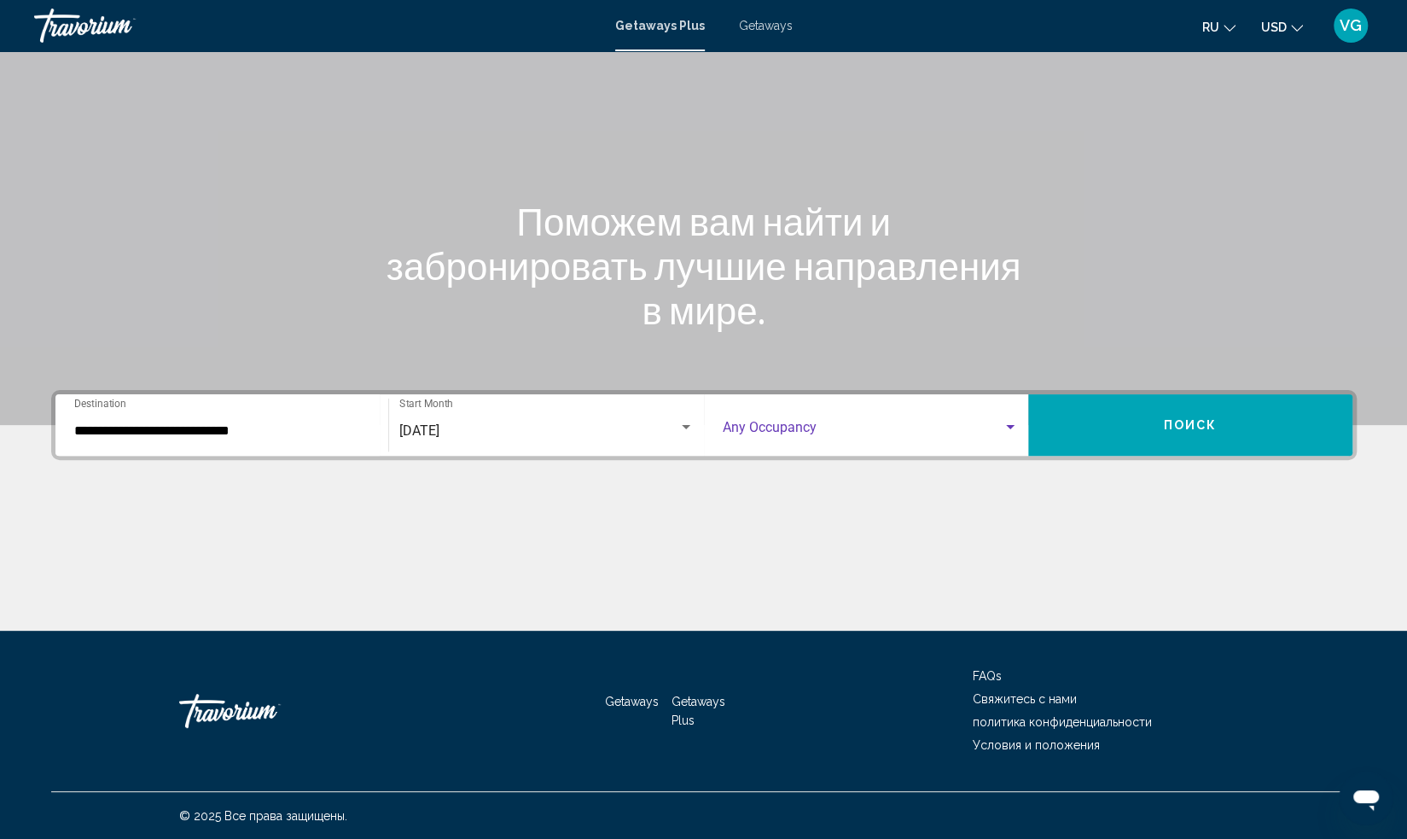
click at [855, 428] on span "Search widget" at bounding box center [863, 430] width 280 height 15
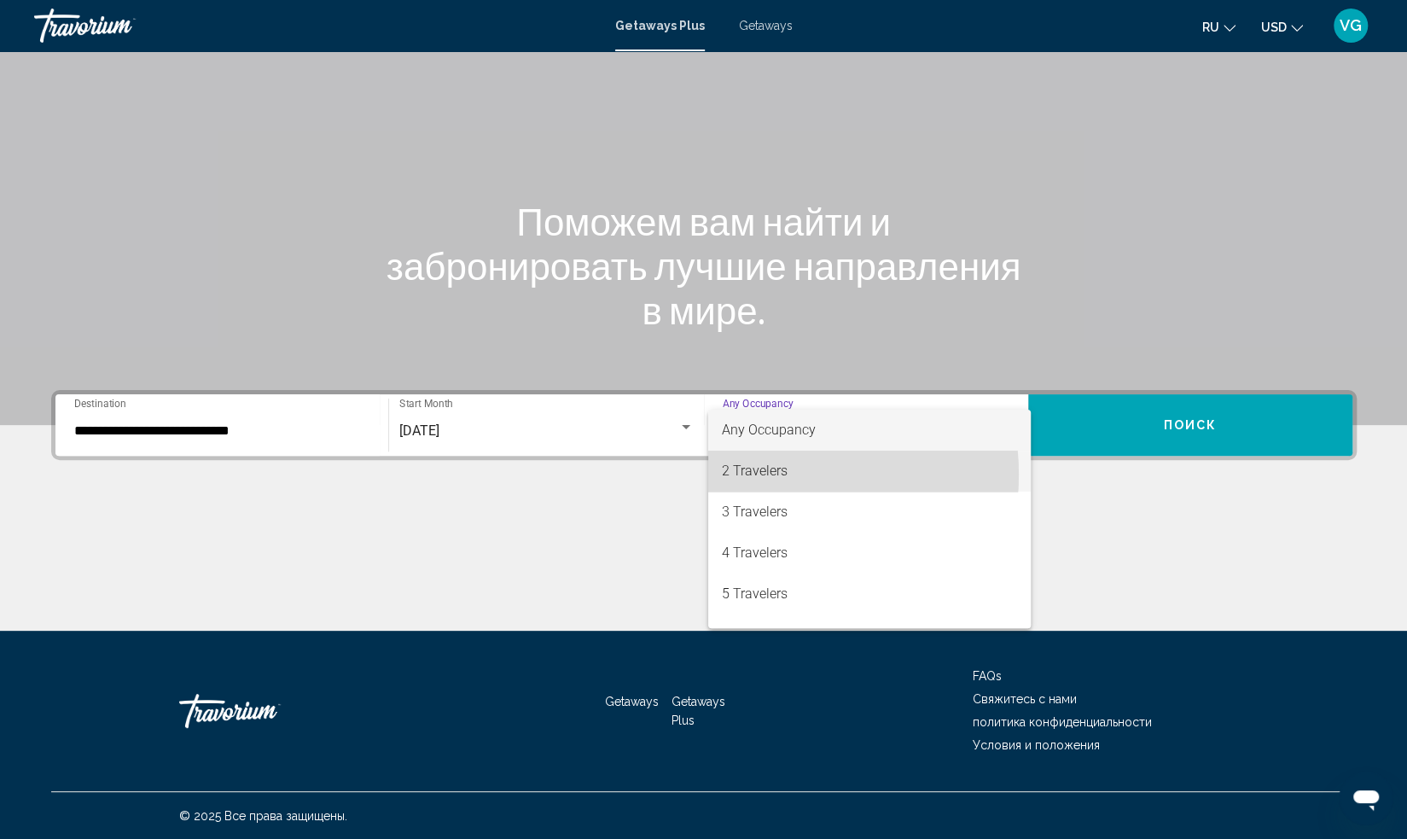
click at [753, 475] on span "2 Travelers" at bounding box center [869, 471] width 295 height 41
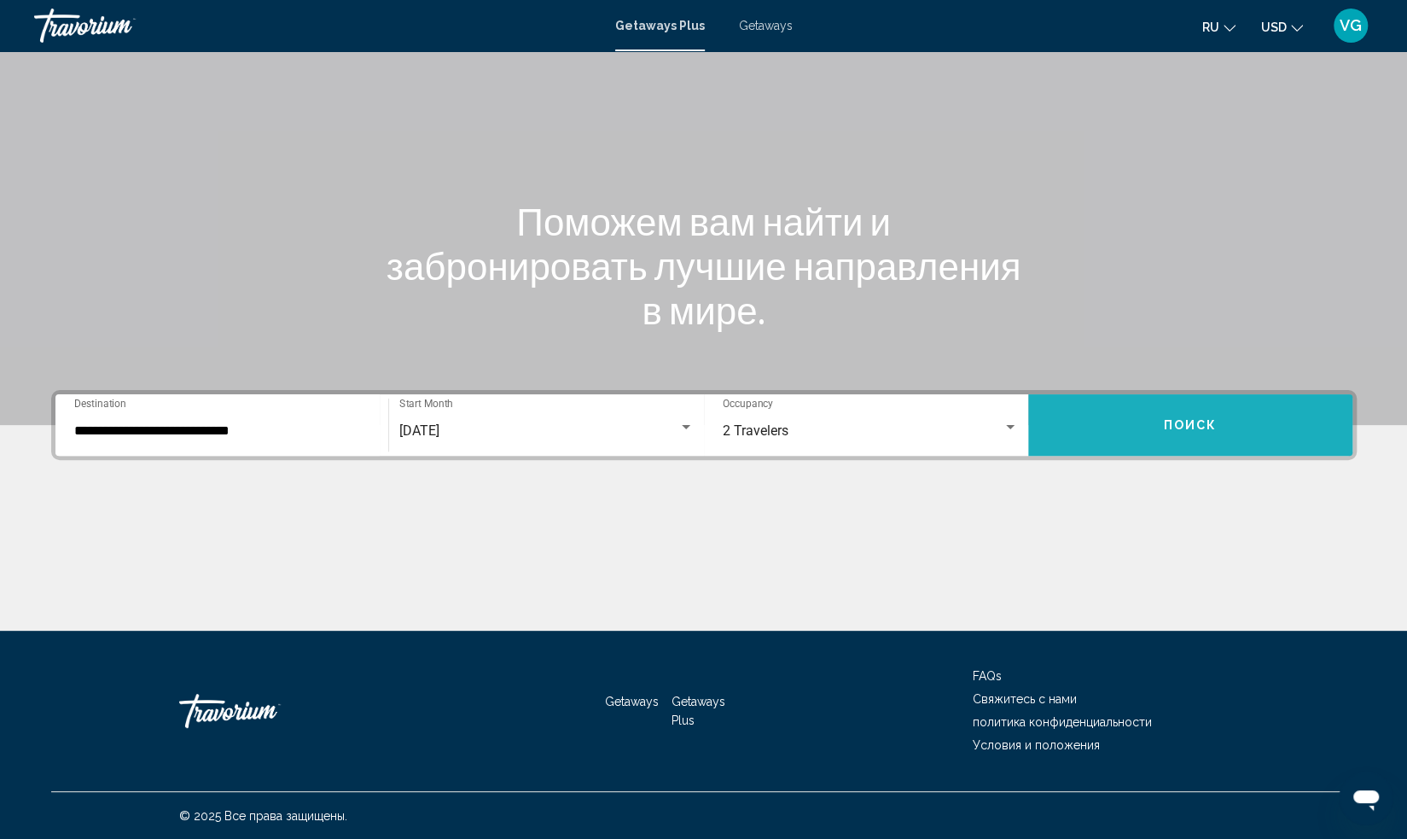
click at [1219, 421] on button "Поиск" at bounding box center [1190, 424] width 324 height 61
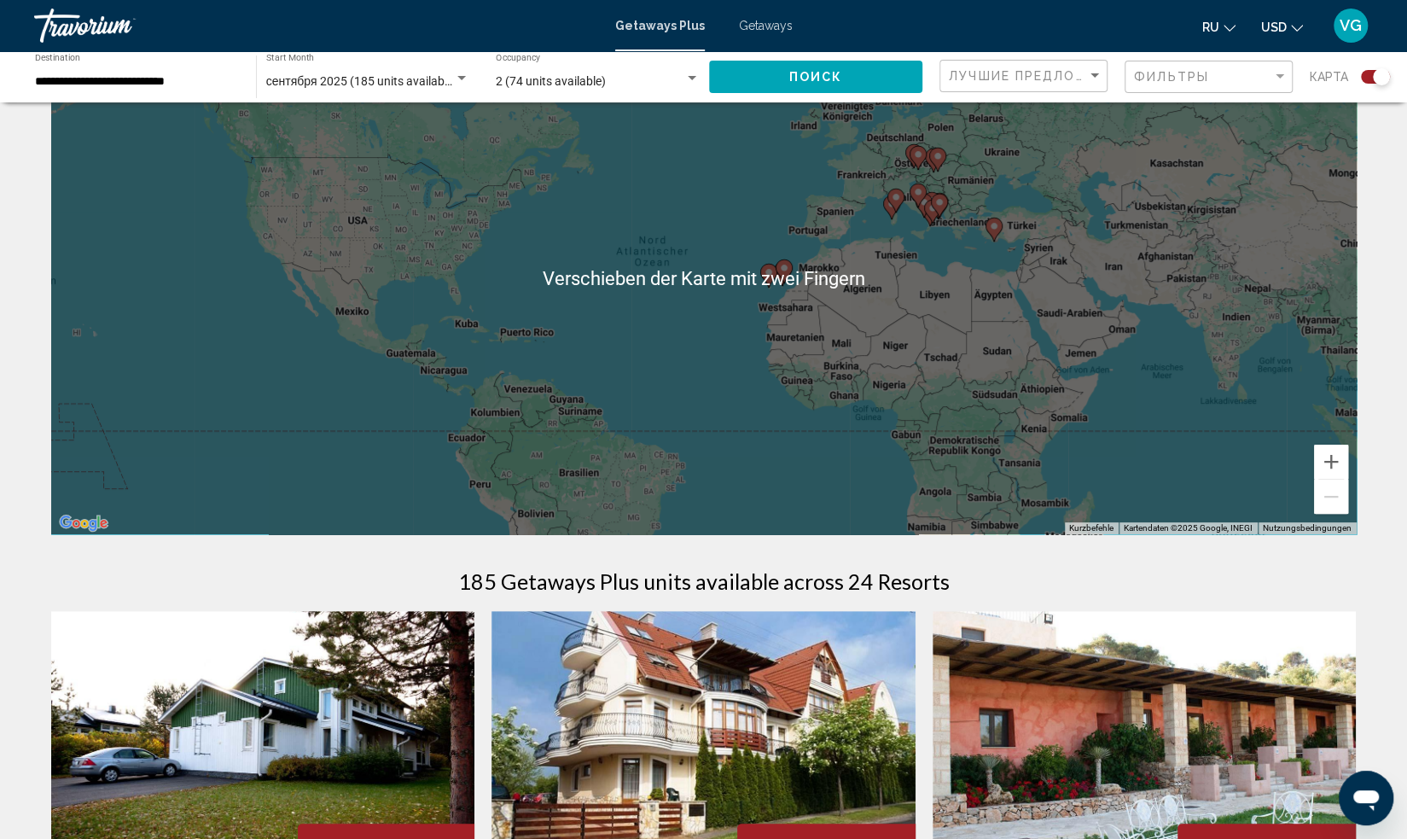
scroll to position [98, 0]
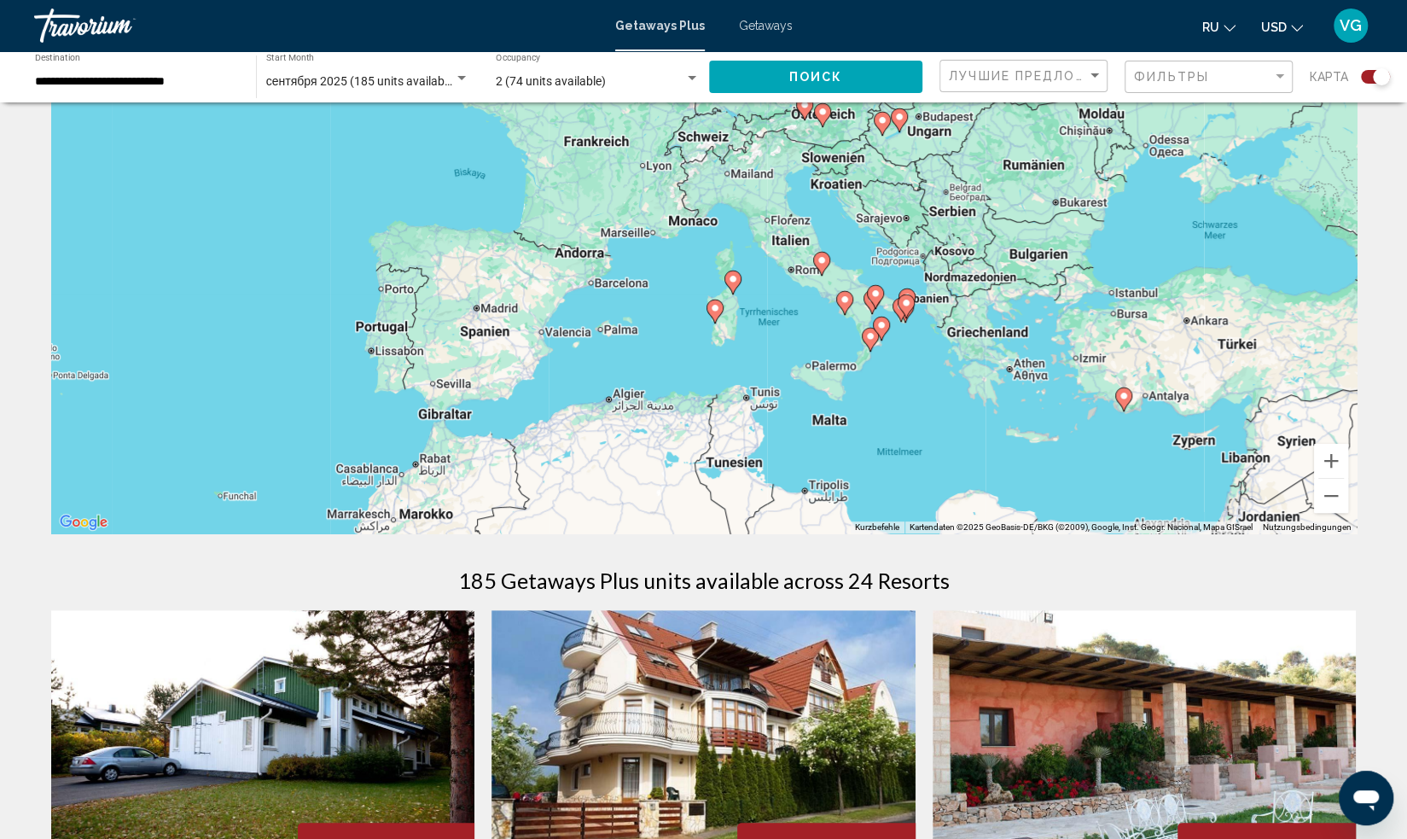
click at [872, 344] on icon "Main content" at bounding box center [869, 340] width 15 height 22
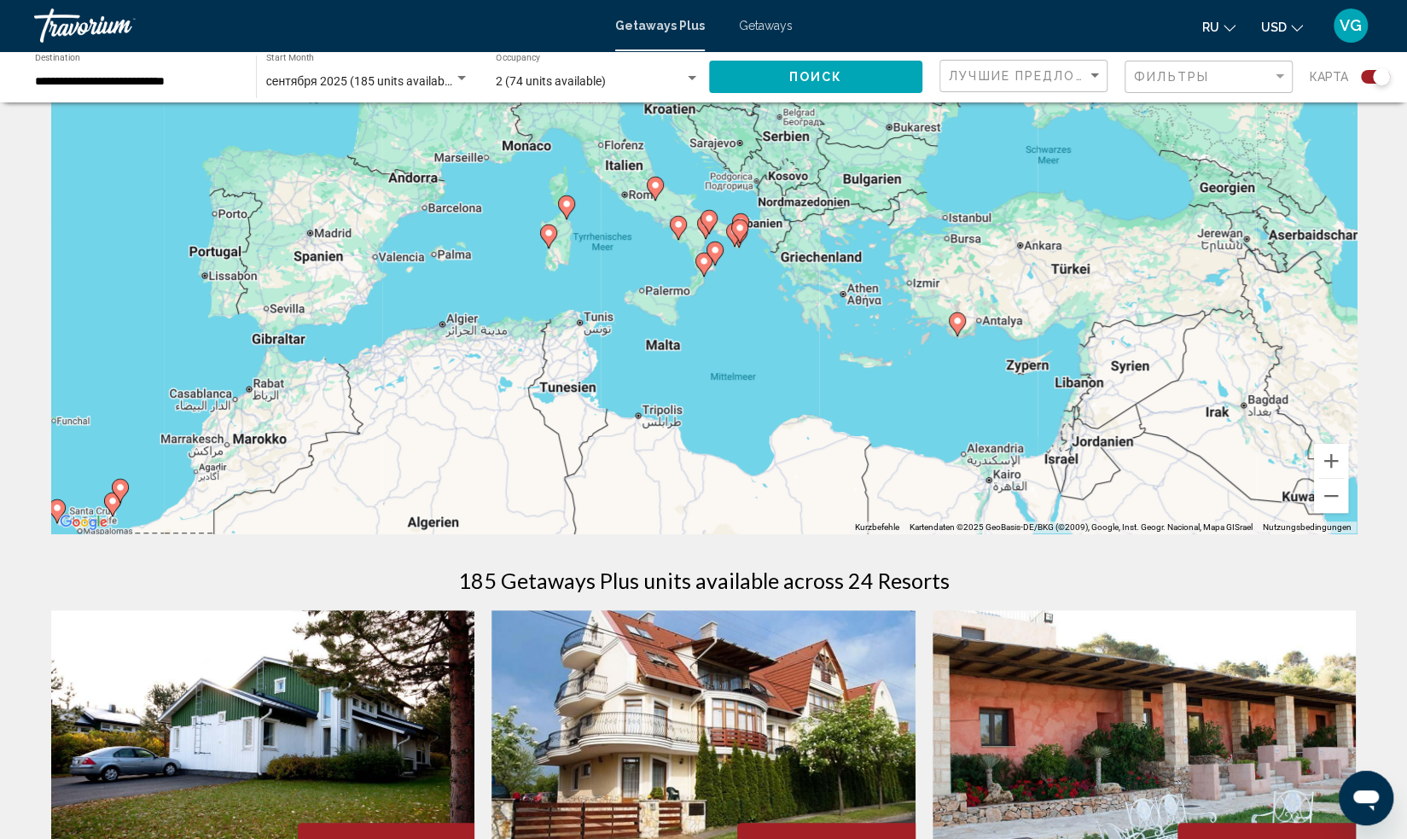
click at [702, 265] on image "Main content" at bounding box center [704, 261] width 10 height 10
type input "**********"
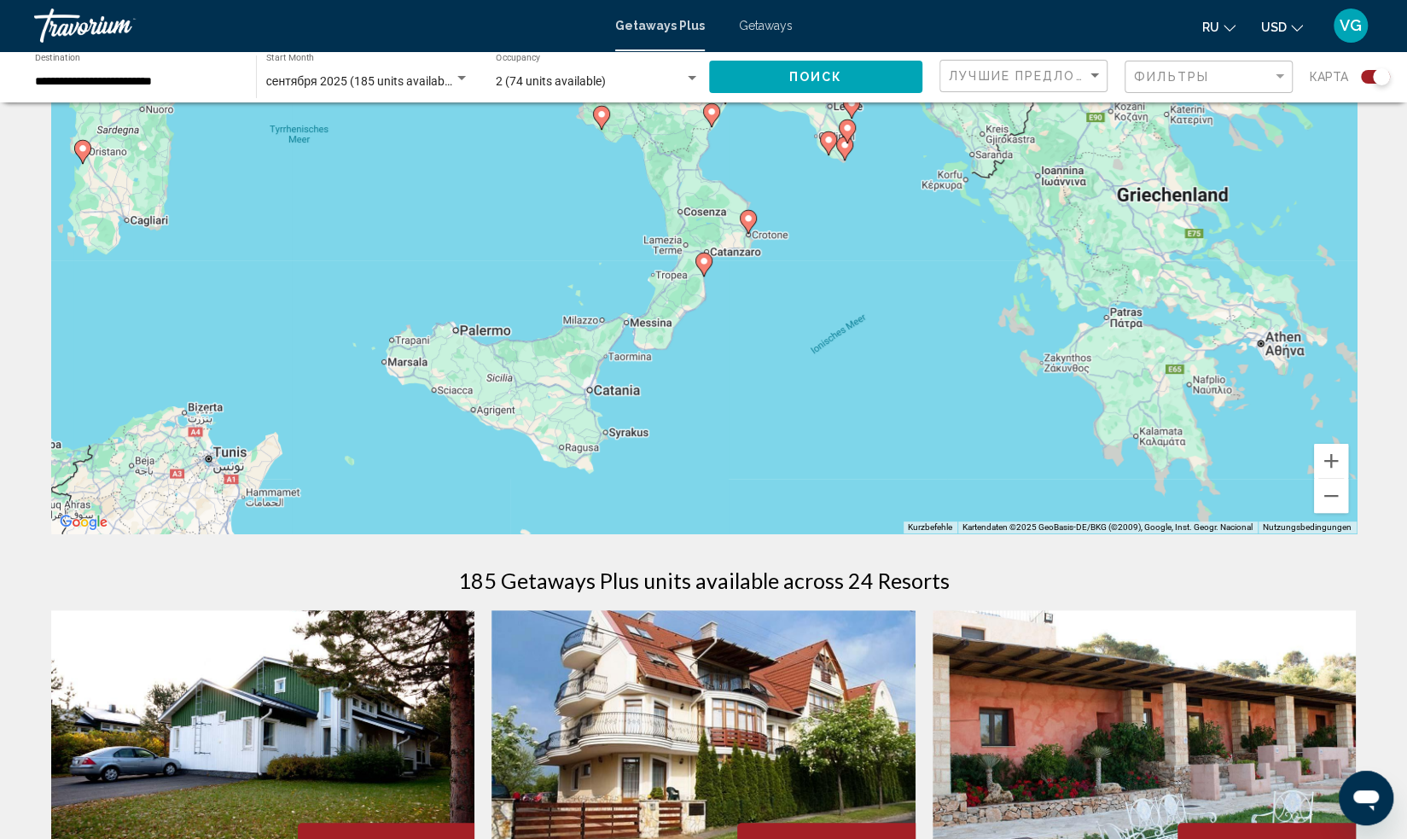
click at [699, 265] on image "Main content" at bounding box center [704, 261] width 10 height 10
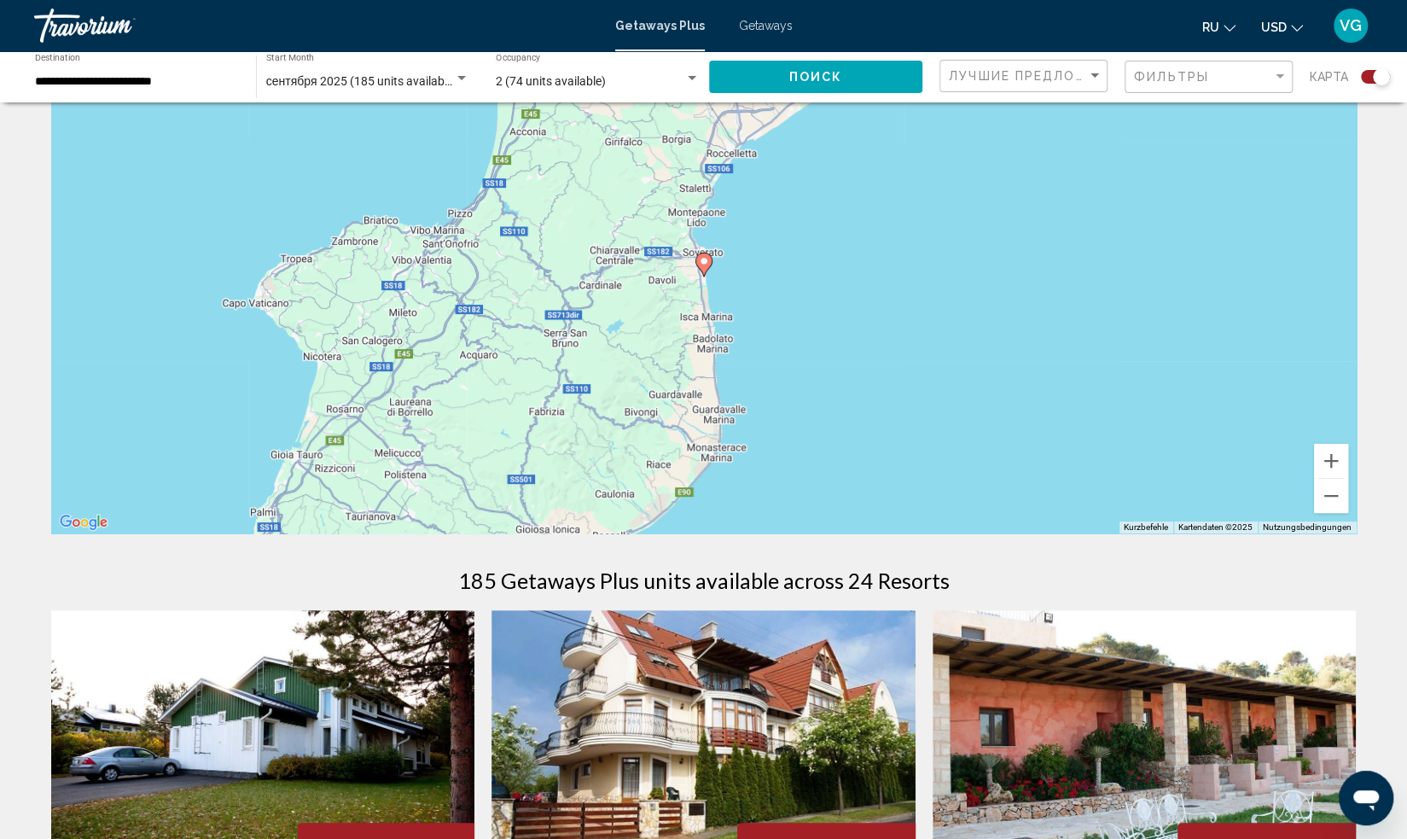
click at [702, 258] on image "Main content" at bounding box center [704, 261] width 10 height 10
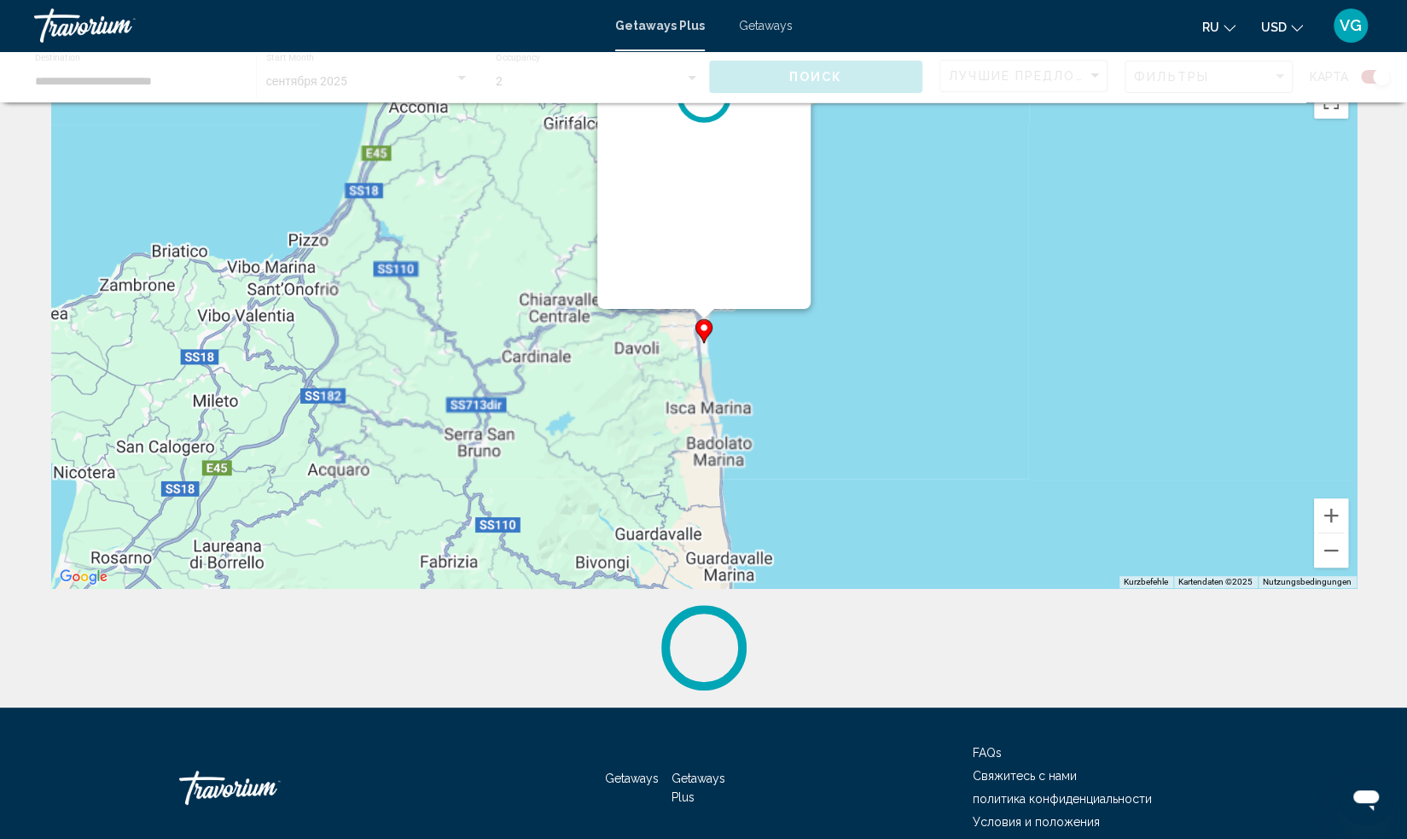
scroll to position [0, 0]
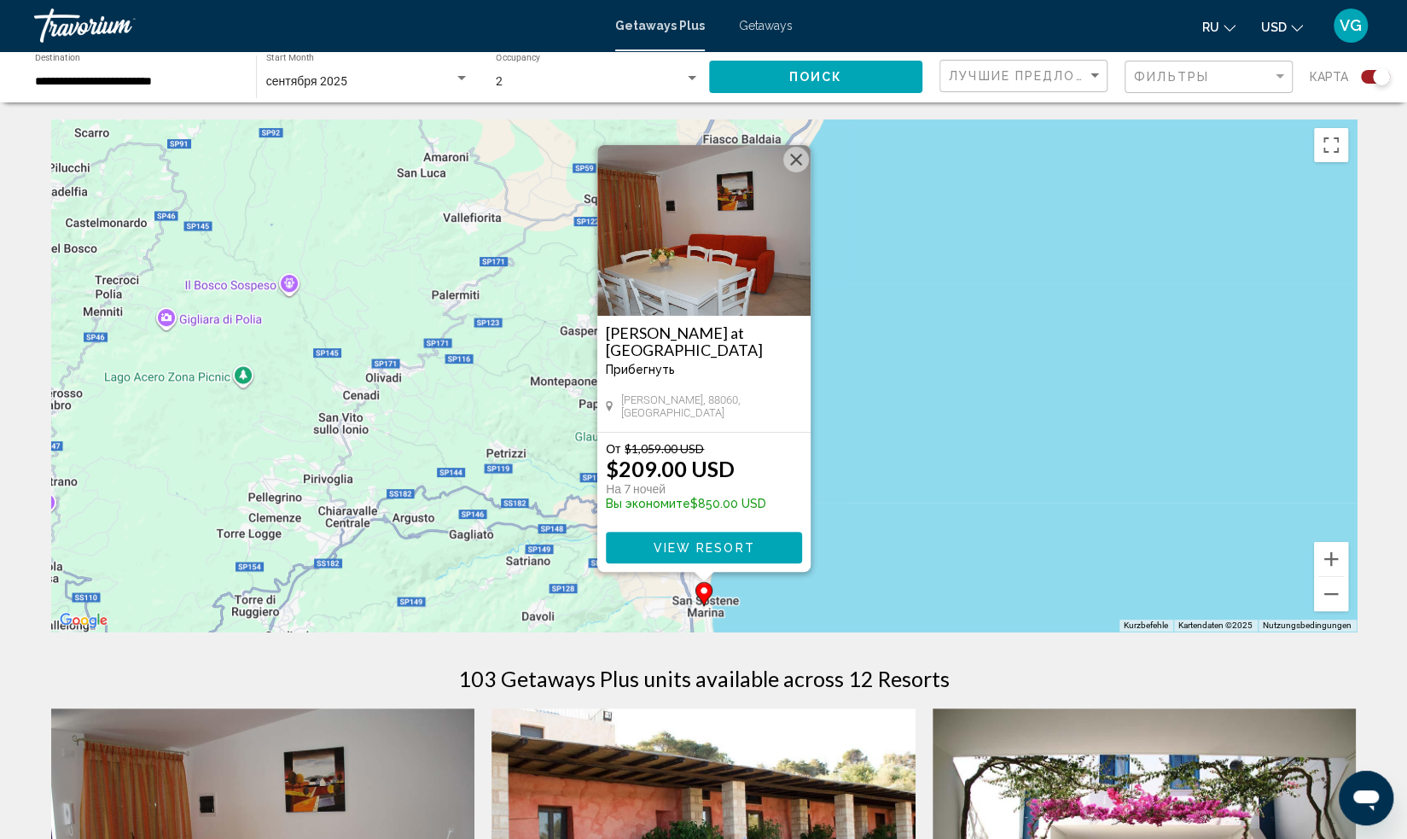
click at [797, 157] on button "Schließen" at bounding box center [796, 160] width 26 height 26
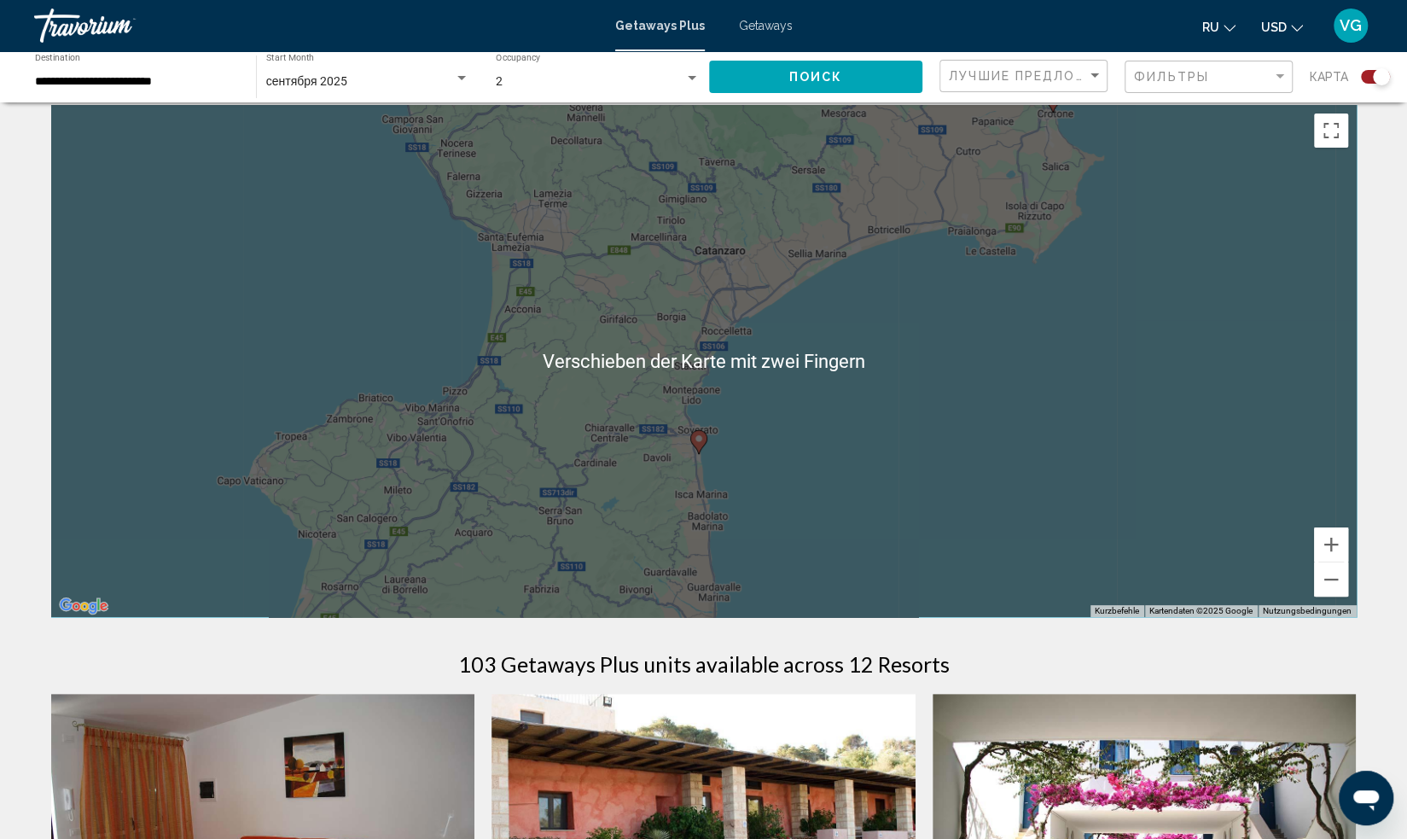
scroll to position [13, 0]
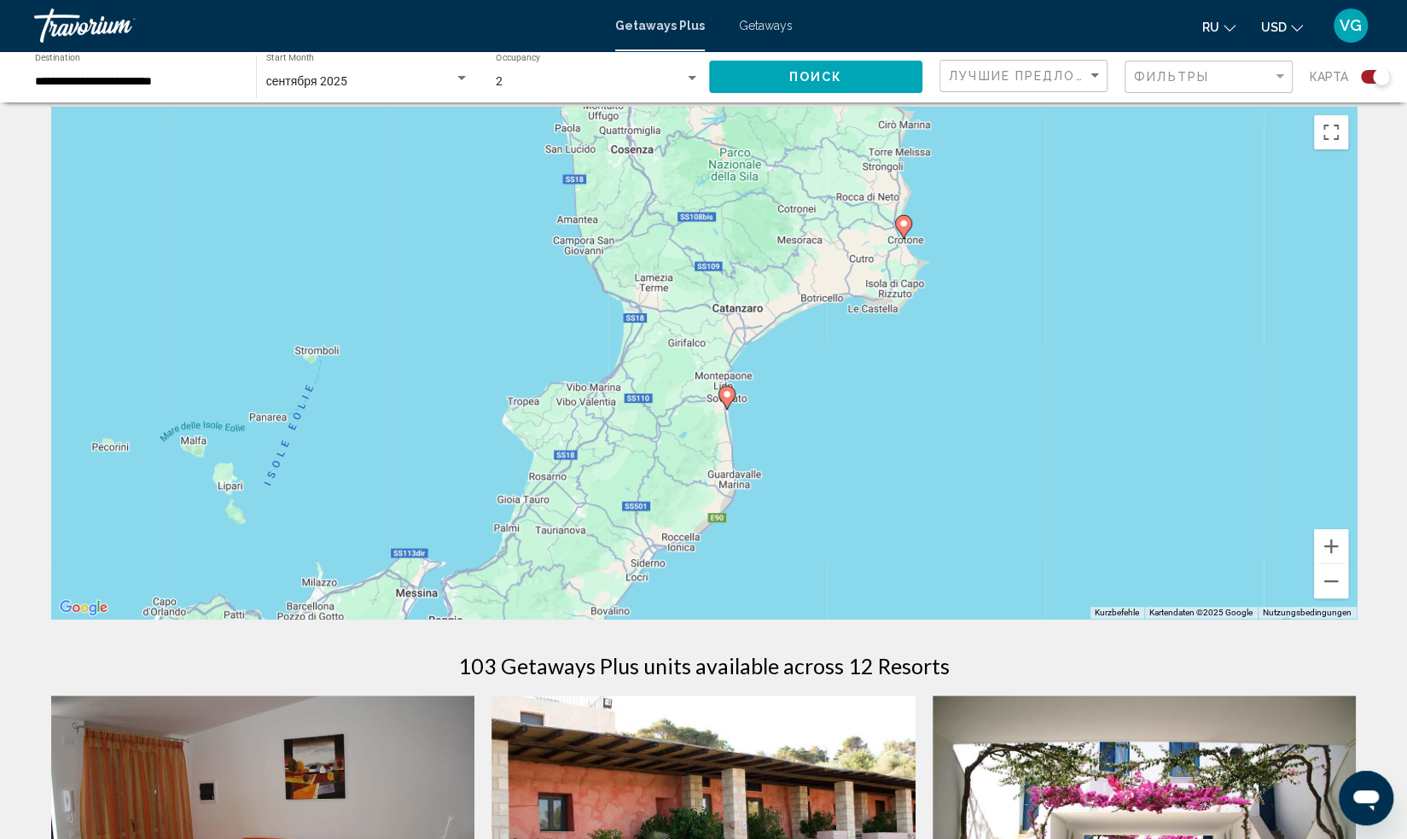
click at [898, 230] on gmp-advanced-marker "Main content" at bounding box center [903, 227] width 17 height 26
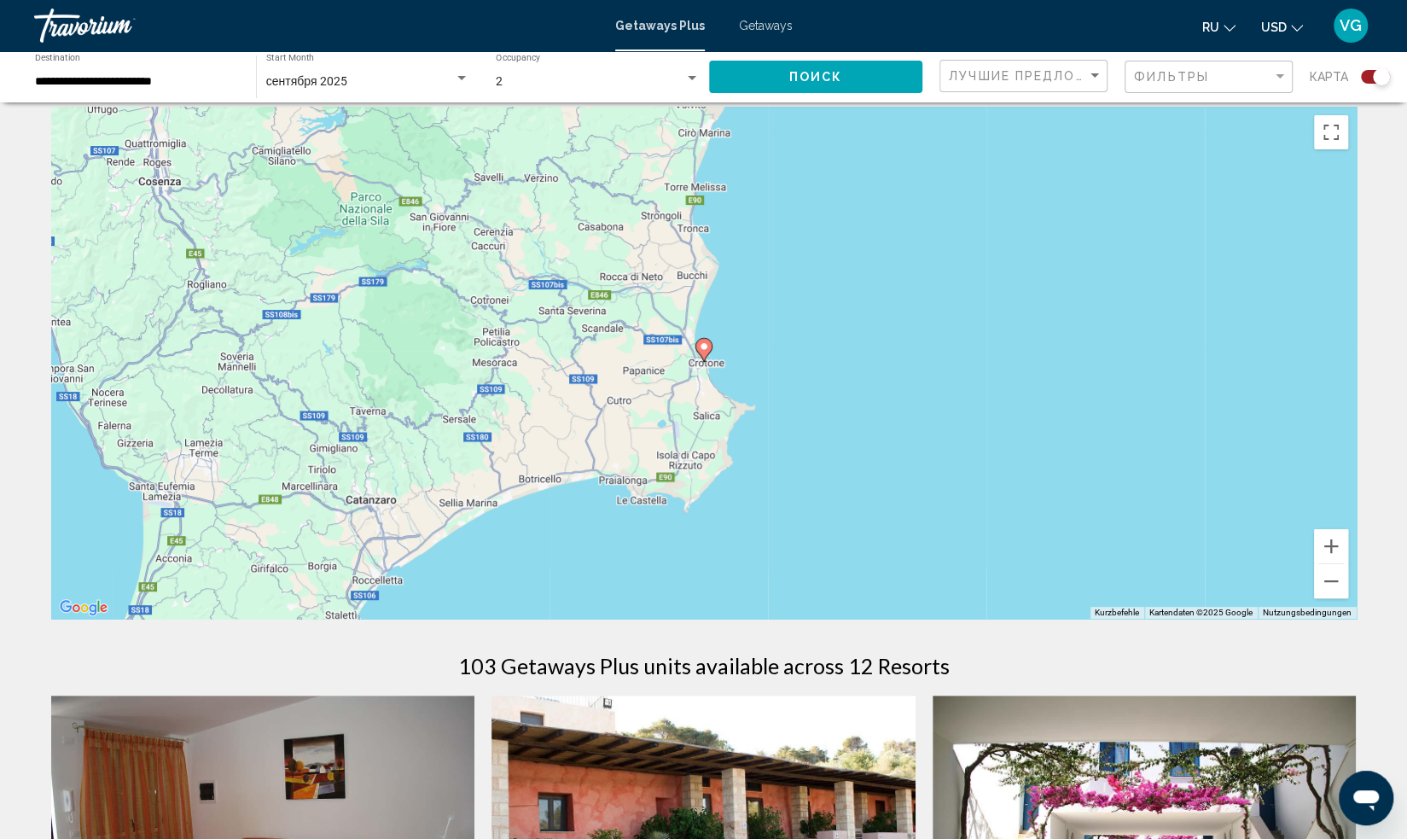
click at [700, 363] on div "Um von einem Element zum anderen zu gelangen, drückst du die Pfeiltasten entspr…" at bounding box center [704, 363] width 1306 height 512
click at [699, 349] on image "Main content" at bounding box center [704, 346] width 10 height 10
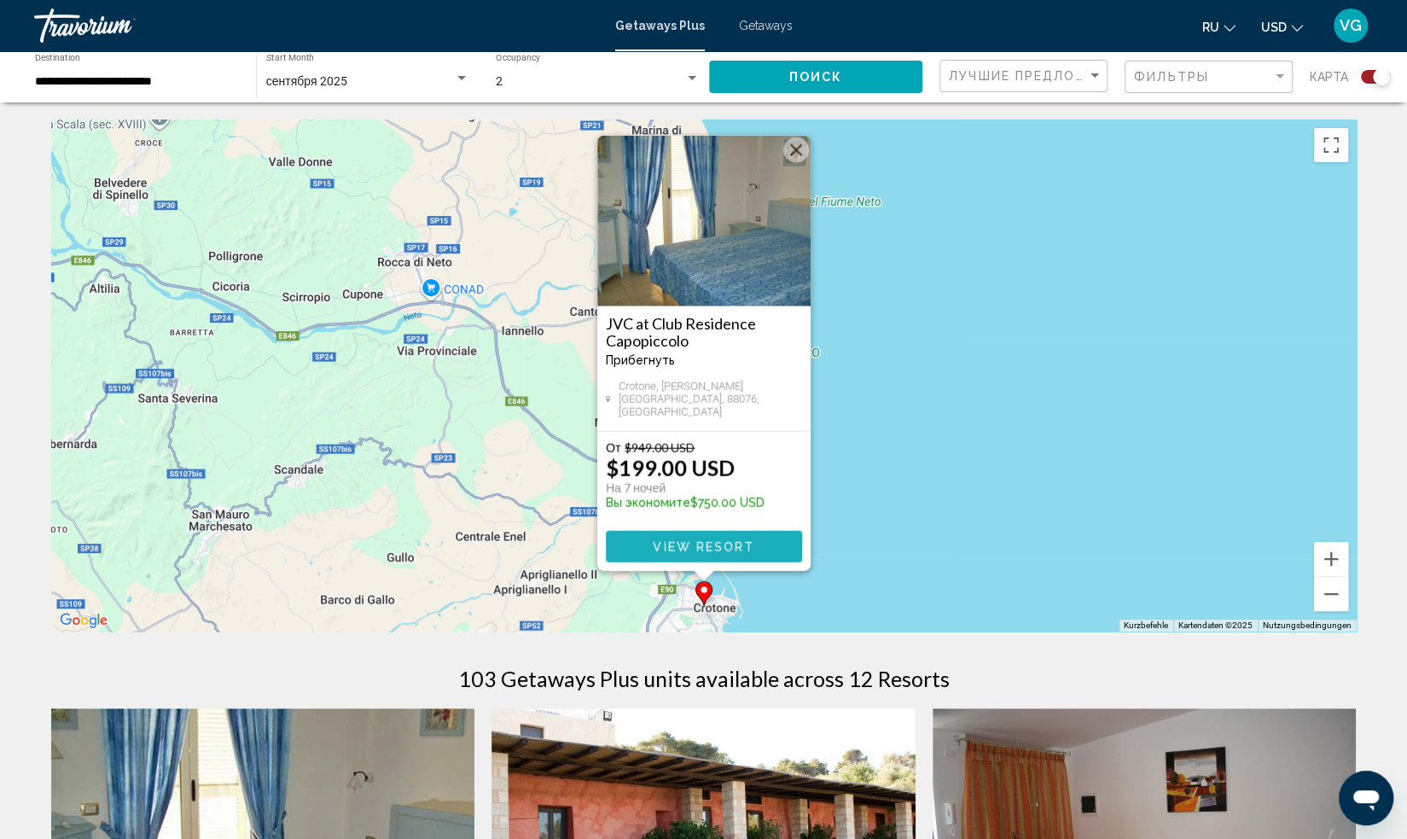
click at [679, 545] on span "View Resort" at bounding box center [704, 547] width 102 height 14
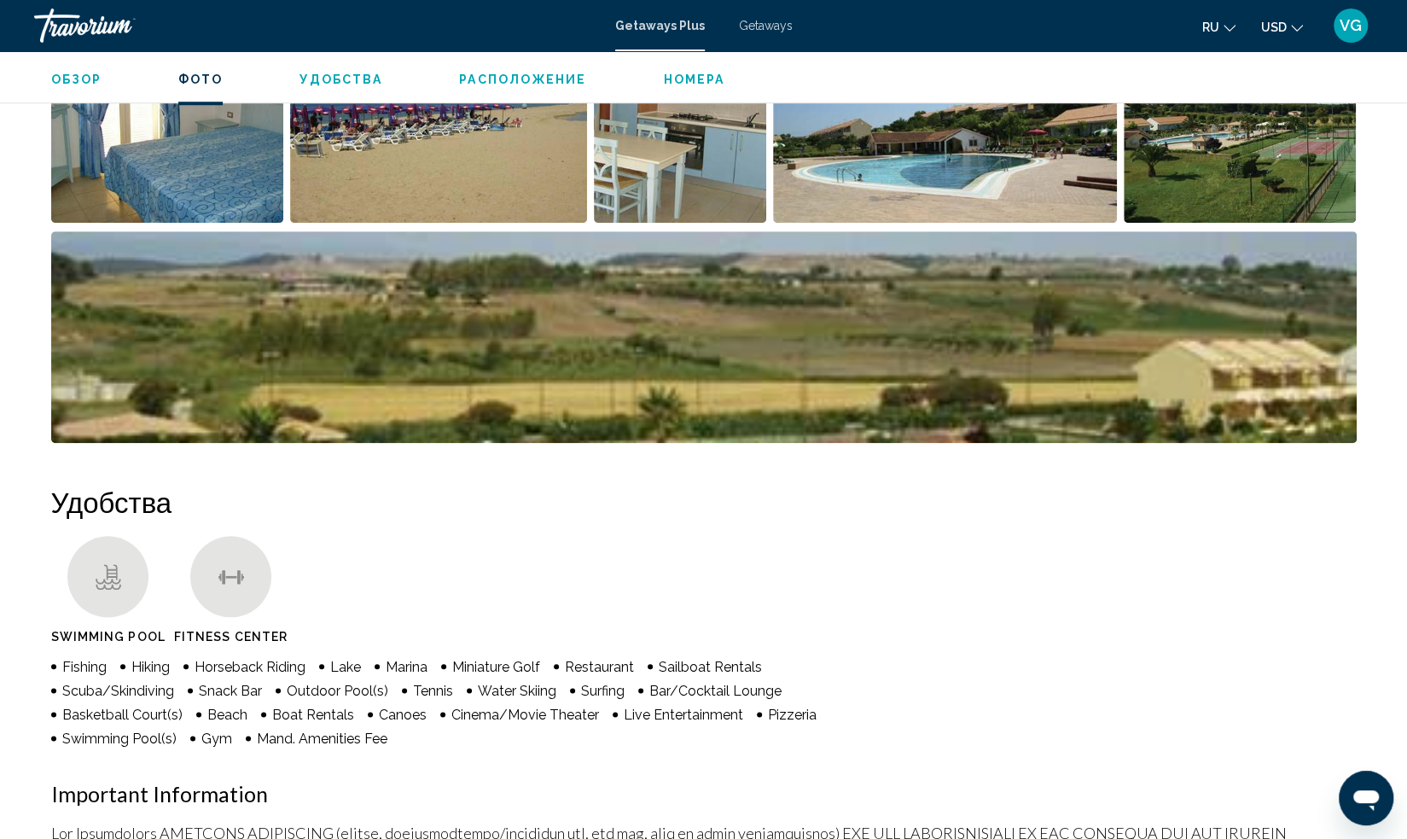
scroll to position [905, 0]
click at [975, 180] on img "Open full-screen image slider" at bounding box center [945, 116] width 344 height 212
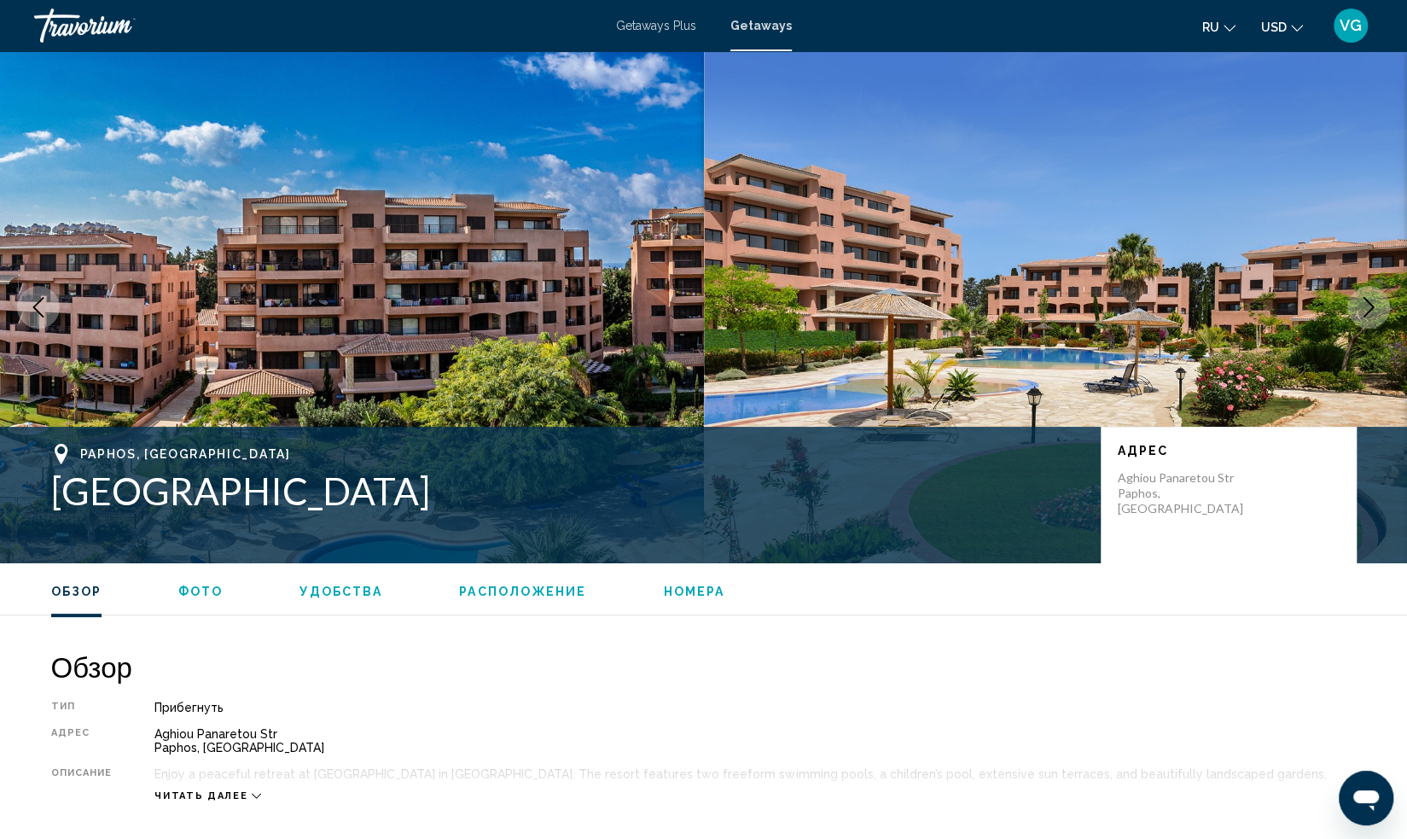
scroll to position [562, 0]
